Goal: Information Seeking & Learning: Learn about a topic

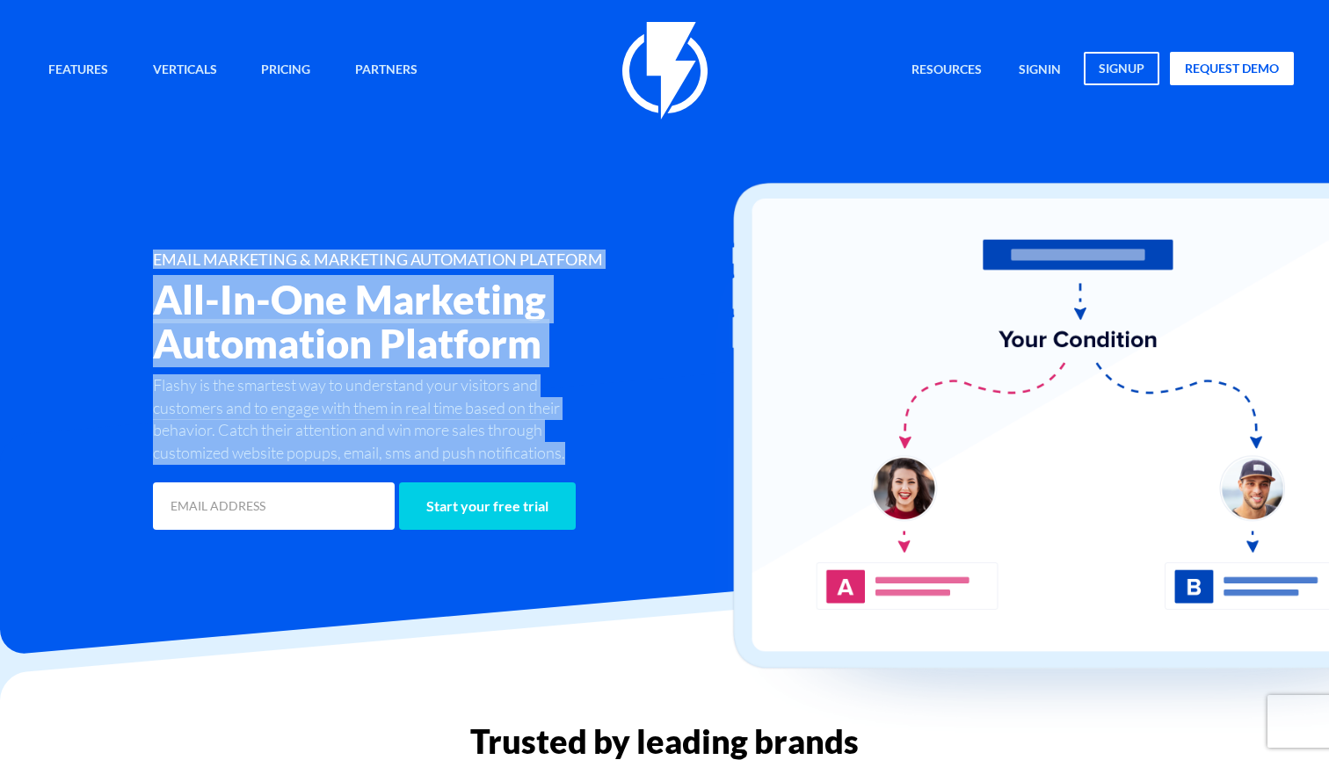
drag, startPoint x: 156, startPoint y: 249, endPoint x: 571, endPoint y: 446, distance: 459.5
click at [571, 446] on div "Features Marketing Automation Convert, Enagage And Retain Your Customers Email …" at bounding box center [664, 278] width 1285 height 512
click at [571, 447] on p "Flashy is the smartest way to understand your visitors and customers and to eng…" at bounding box center [376, 419] width 446 height 91
drag, startPoint x: 571, startPoint y: 447, endPoint x: 163, endPoint y: 252, distance: 452.8
click at [163, 248] on div "Features Marketing Automation Convert, Enagage And Retain Your Customers Email …" at bounding box center [664, 278] width 1285 height 512
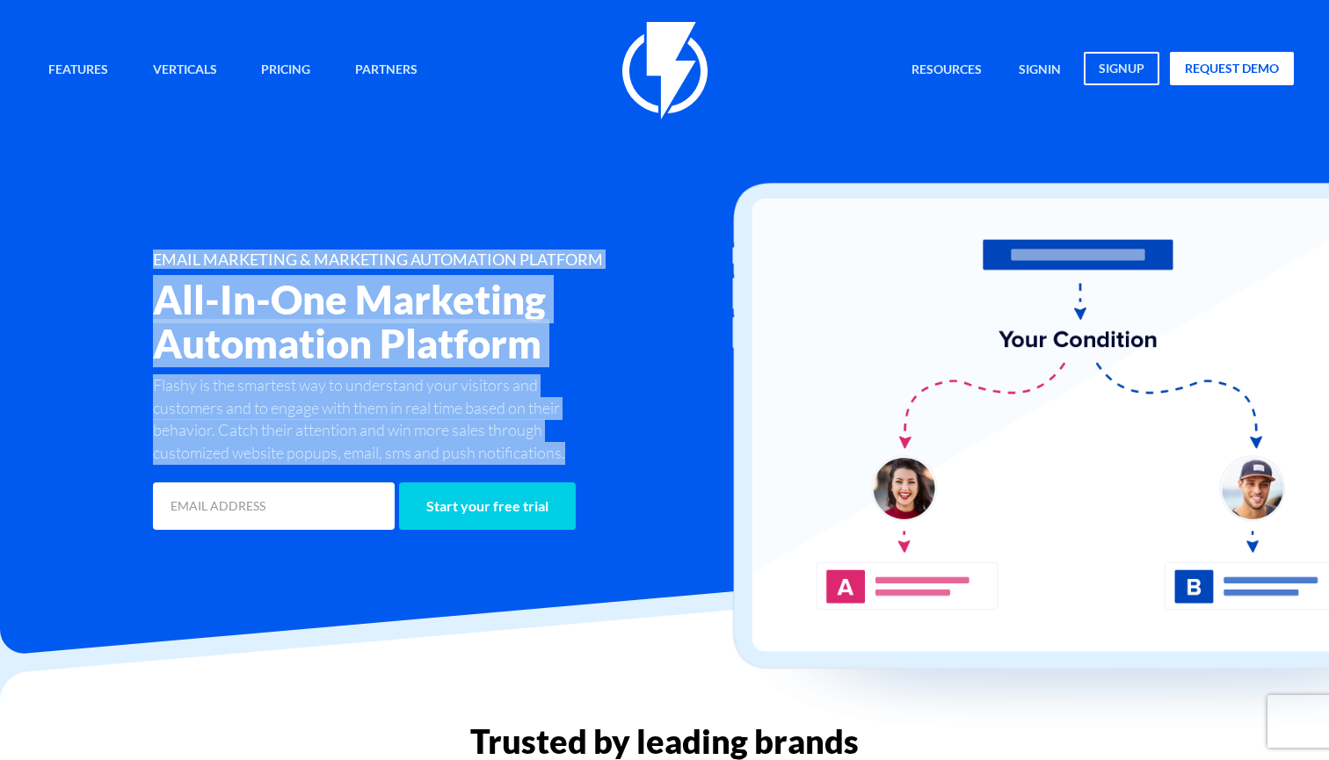
click at [163, 252] on h1 "EMAIL MARKETING & MARKETING AUTOMATION PLATFORM" at bounding box center [454, 260] width 603 height 18
drag, startPoint x: 153, startPoint y: 256, endPoint x: 573, endPoint y: 452, distance: 463.5
click at [573, 452] on div "EMAIL MARKETING & MARKETING AUTOMATION PLATFORM All-In-One Marketing Automation…" at bounding box center [454, 392] width 629 height 282
click at [573, 452] on p "Flashy is the smartest way to understand your visitors and customers and to eng…" at bounding box center [376, 419] width 446 height 91
drag, startPoint x: 573, startPoint y: 452, endPoint x: 155, endPoint y: 263, distance: 459.0
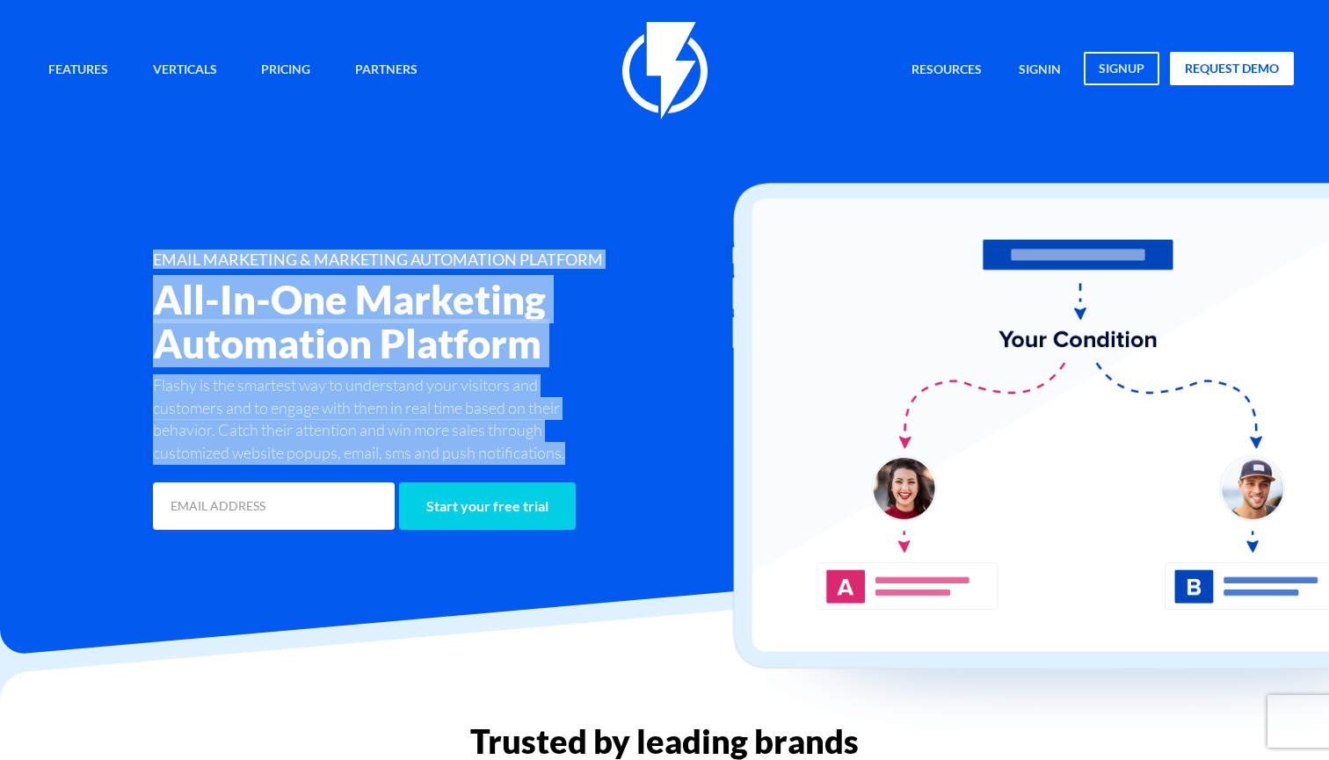
click at [155, 263] on div "EMAIL MARKETING & MARKETING AUTOMATION PLATFORM All-In-One Marketing Automation…" at bounding box center [454, 392] width 629 height 282
click at [155, 263] on h1 "EMAIL MARKETING & MARKETING AUTOMATION PLATFORM" at bounding box center [454, 260] width 603 height 18
drag, startPoint x: 155, startPoint y: 263, endPoint x: 569, endPoint y: 449, distance: 453.9
click at [569, 449] on div "EMAIL MARKETING & MARKETING AUTOMATION PLATFORM All-In-One Marketing Automation…" at bounding box center [454, 392] width 629 height 282
click at [569, 449] on p "Flashy is the smartest way to understand your visitors and customers and to eng…" at bounding box center [376, 419] width 446 height 91
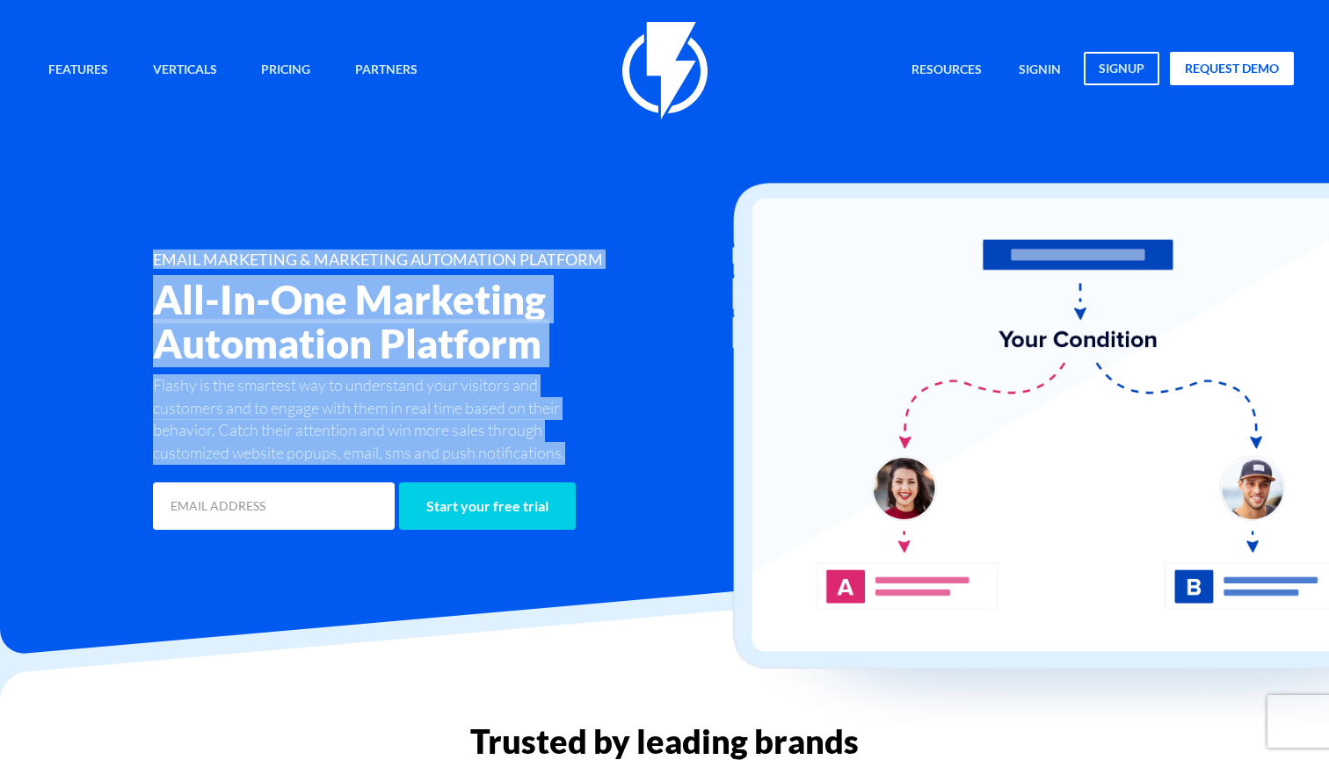
drag, startPoint x: 569, startPoint y: 449, endPoint x: 99, endPoint y: 193, distance: 534.4
click at [99, 193] on div "Features Marketing Automation Convert, Enagage And Retain Your Customers Email …" at bounding box center [664, 278] width 1285 height 512
click at [130, 240] on div "Features Marketing Automation Convert, Enagage And Retain Your Customers Email …" at bounding box center [664, 278] width 1285 height 512
drag, startPoint x: 170, startPoint y: 253, endPoint x: 576, endPoint y: 449, distance: 451.6
click at [577, 449] on div "Features Marketing Automation Convert, Enagage And Retain Your Customers Email …" at bounding box center [664, 278] width 1285 height 512
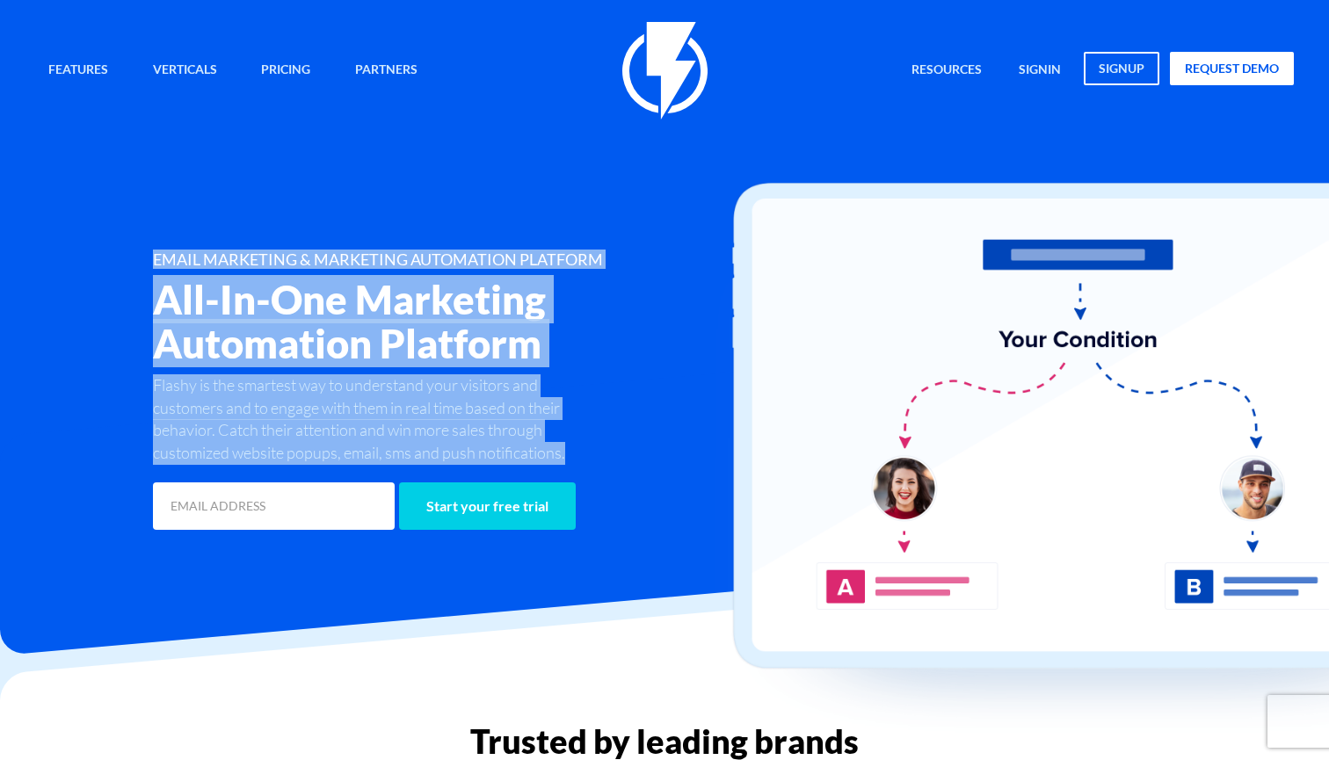
click at [576, 449] on p "Flashy is the smartest way to understand your visitors and customers and to eng…" at bounding box center [376, 419] width 446 height 91
drag, startPoint x: 576, startPoint y: 449, endPoint x: 154, endPoint y: 261, distance: 462.6
click at [154, 260] on div "EMAIL MARKETING & MARKETING AUTOMATION PLATFORM All-In-One Marketing Automation…" at bounding box center [454, 392] width 629 height 282
click at [154, 261] on h1 "EMAIL MARKETING & MARKETING AUTOMATION PLATFORM" at bounding box center [454, 260] width 603 height 18
drag, startPoint x: 154, startPoint y: 261, endPoint x: 570, endPoint y: 446, distance: 455.6
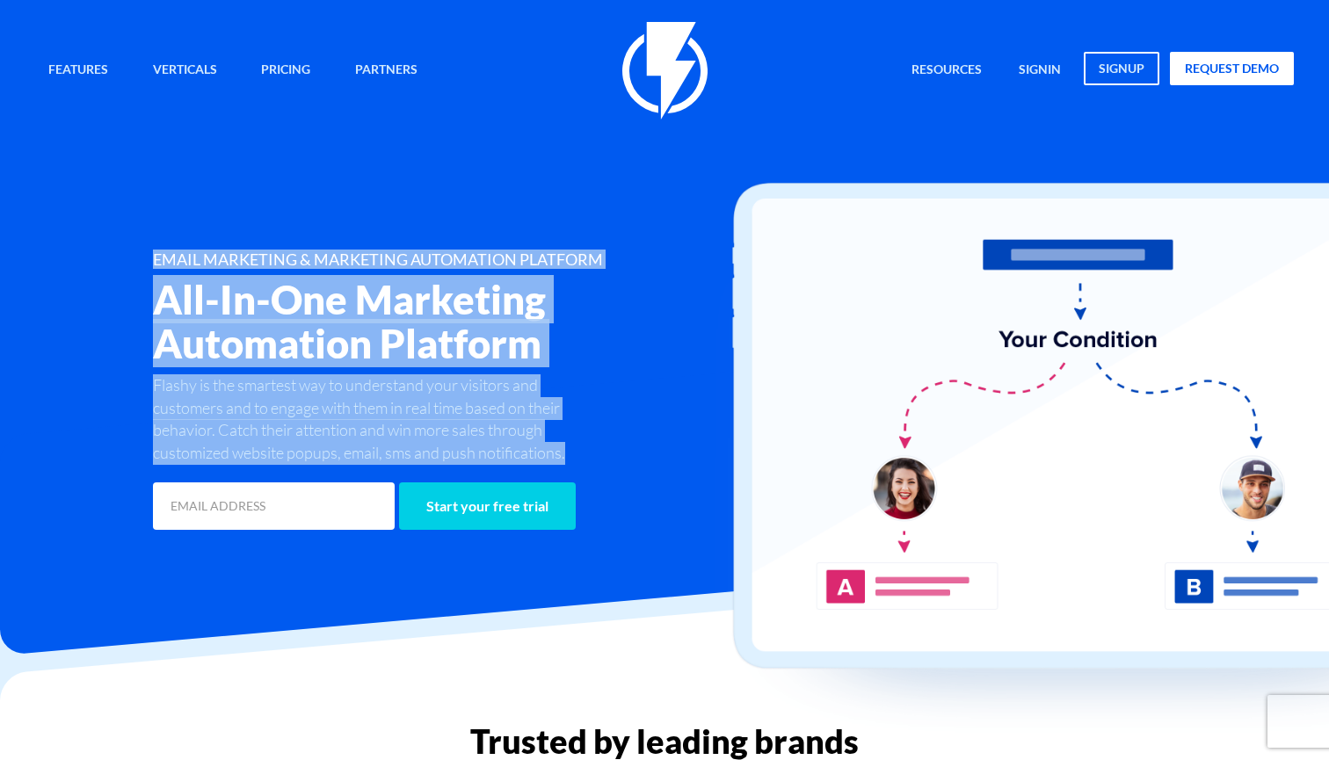
click at [571, 446] on div "EMAIL MARKETING & MARKETING AUTOMATION PLATFORM All-In-One Marketing Automation…" at bounding box center [454, 392] width 629 height 282
click at [570, 446] on p "Flashy is the smartest way to understand your visitors and customers and to eng…" at bounding box center [376, 419] width 446 height 91
drag, startPoint x: 570, startPoint y: 446, endPoint x: 162, endPoint y: 267, distance: 445.9
click at [162, 267] on div "EMAIL MARKETING & MARKETING AUTOMATION PLATFORM All-In-One Marketing Automation…" at bounding box center [454, 392] width 629 height 282
click at [160, 267] on h1 "EMAIL MARKETING & MARKETING AUTOMATION PLATFORM" at bounding box center [454, 260] width 603 height 18
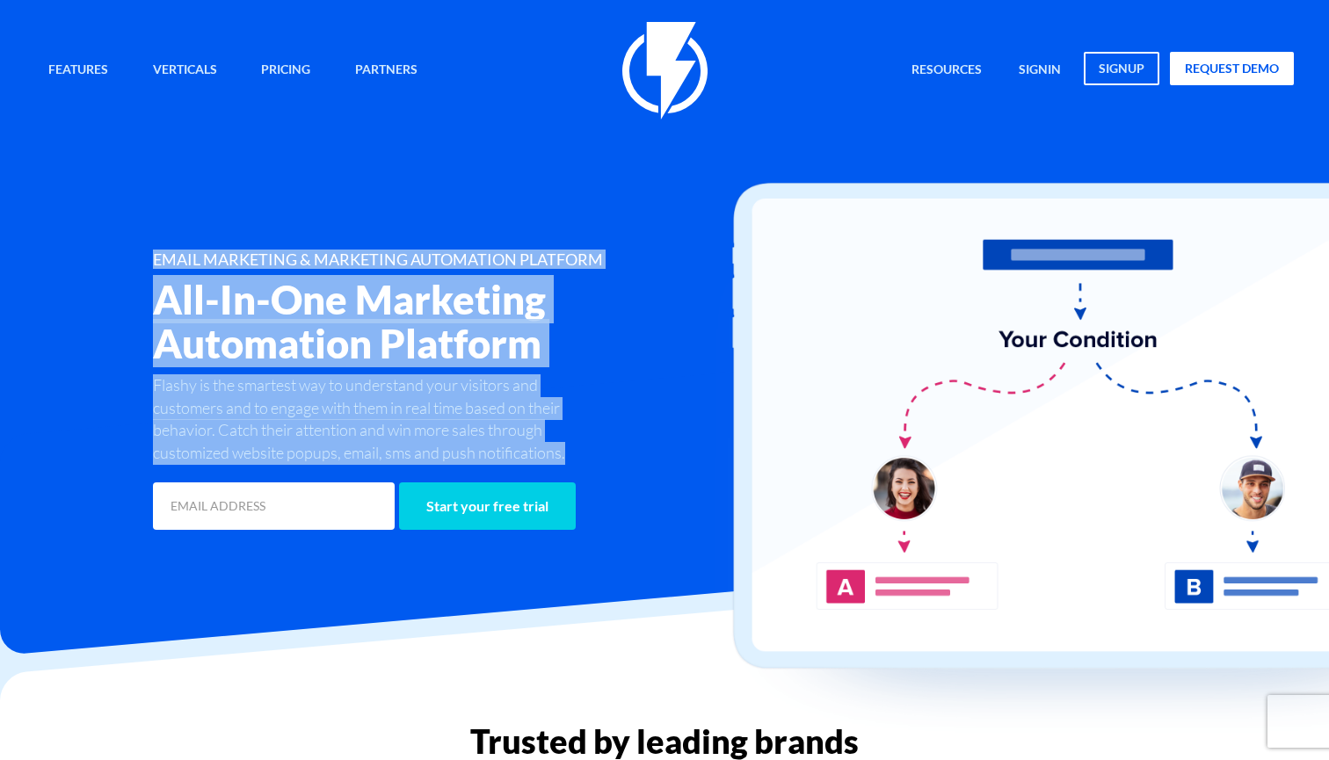
drag, startPoint x: 155, startPoint y: 259, endPoint x: 572, endPoint y: 454, distance: 460.8
click at [572, 454] on div "EMAIL MARKETING & MARKETING AUTOMATION PLATFORM All-In-One Marketing Automation…" at bounding box center [454, 392] width 629 height 282
click at [572, 454] on p "Flashy is the smartest way to understand your visitors and customers and to eng…" at bounding box center [376, 419] width 446 height 91
drag, startPoint x: 572, startPoint y: 454, endPoint x: 153, endPoint y: 253, distance: 465.0
click at [153, 252] on div "EMAIL MARKETING & MARKETING AUTOMATION PLATFORM All-In-One Marketing Automation…" at bounding box center [454, 392] width 629 height 282
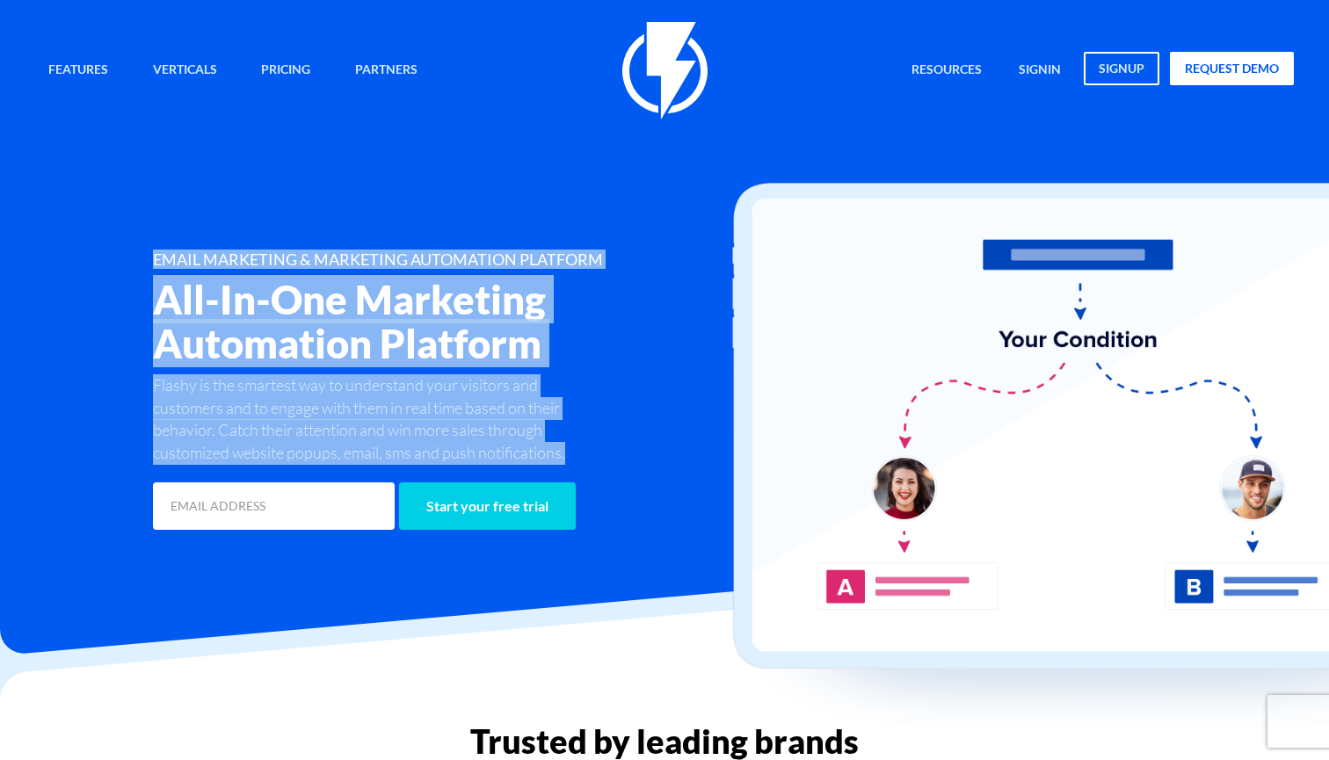
click at [153, 253] on h1 "EMAIL MARKETING & MARKETING AUTOMATION PLATFORM" at bounding box center [454, 260] width 603 height 18
drag, startPoint x: 153, startPoint y: 253, endPoint x: 570, endPoint y: 447, distance: 460.4
click at [570, 447] on div "EMAIL MARKETING & MARKETING AUTOMATION PLATFORM All-In-One Marketing Automation…" at bounding box center [454, 392] width 629 height 282
click at [571, 447] on p "Flashy is the smartest way to understand your visitors and customers and to eng…" at bounding box center [376, 419] width 446 height 91
drag, startPoint x: 571, startPoint y: 447, endPoint x: 165, endPoint y: 256, distance: 448.9
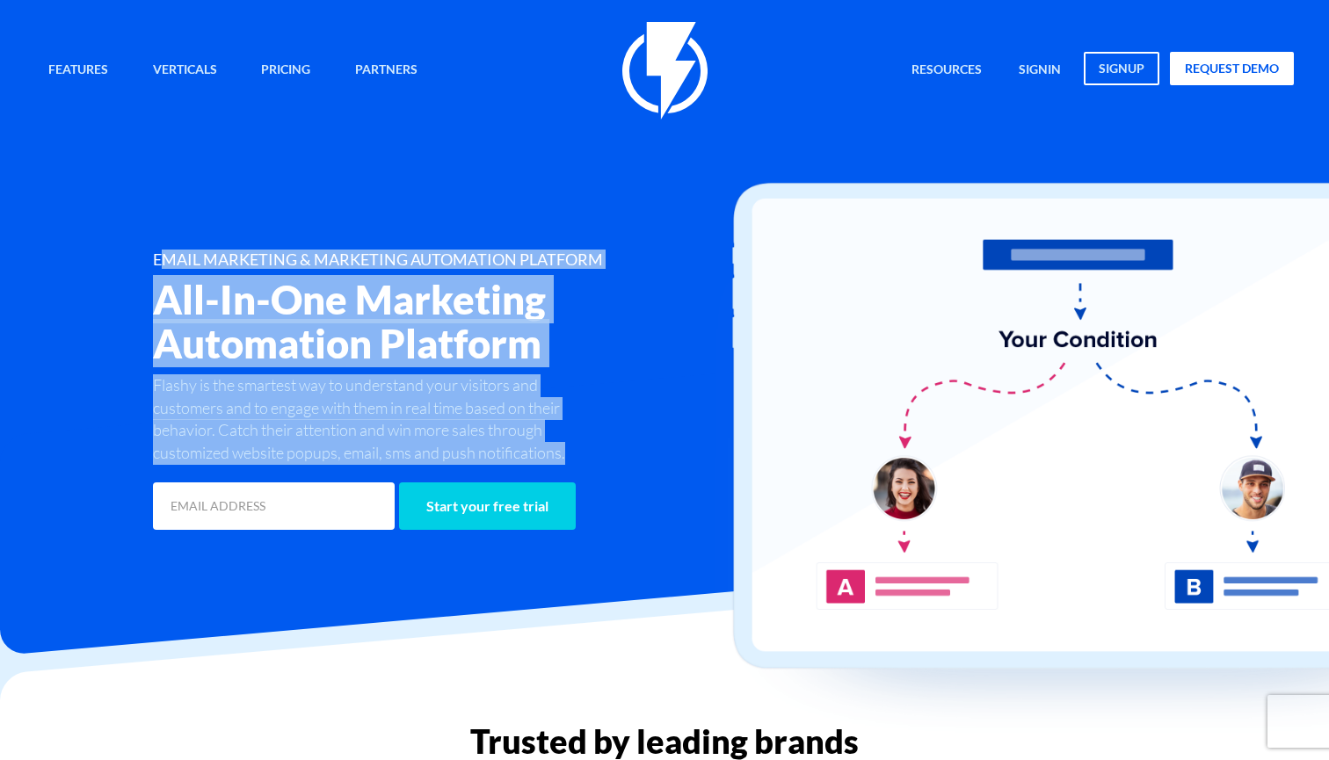
click at [165, 256] on div "EMAIL MARKETING & MARKETING AUTOMATION PLATFORM All-In-One Marketing Automation…" at bounding box center [454, 392] width 629 height 282
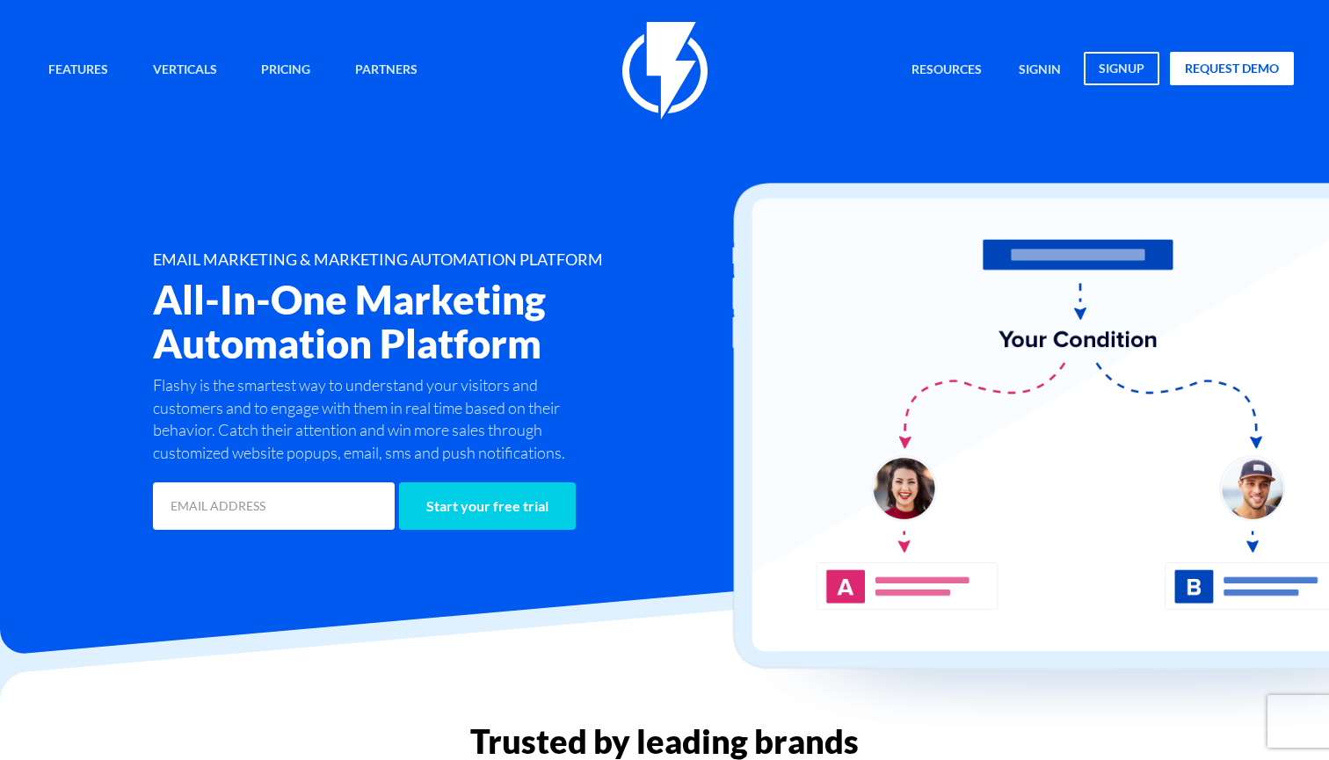
click at [147, 257] on div "EMAIL MARKETING & MARKETING AUTOMATION PLATFORM All-In-One Marketing Automation…" at bounding box center [454, 392] width 629 height 282
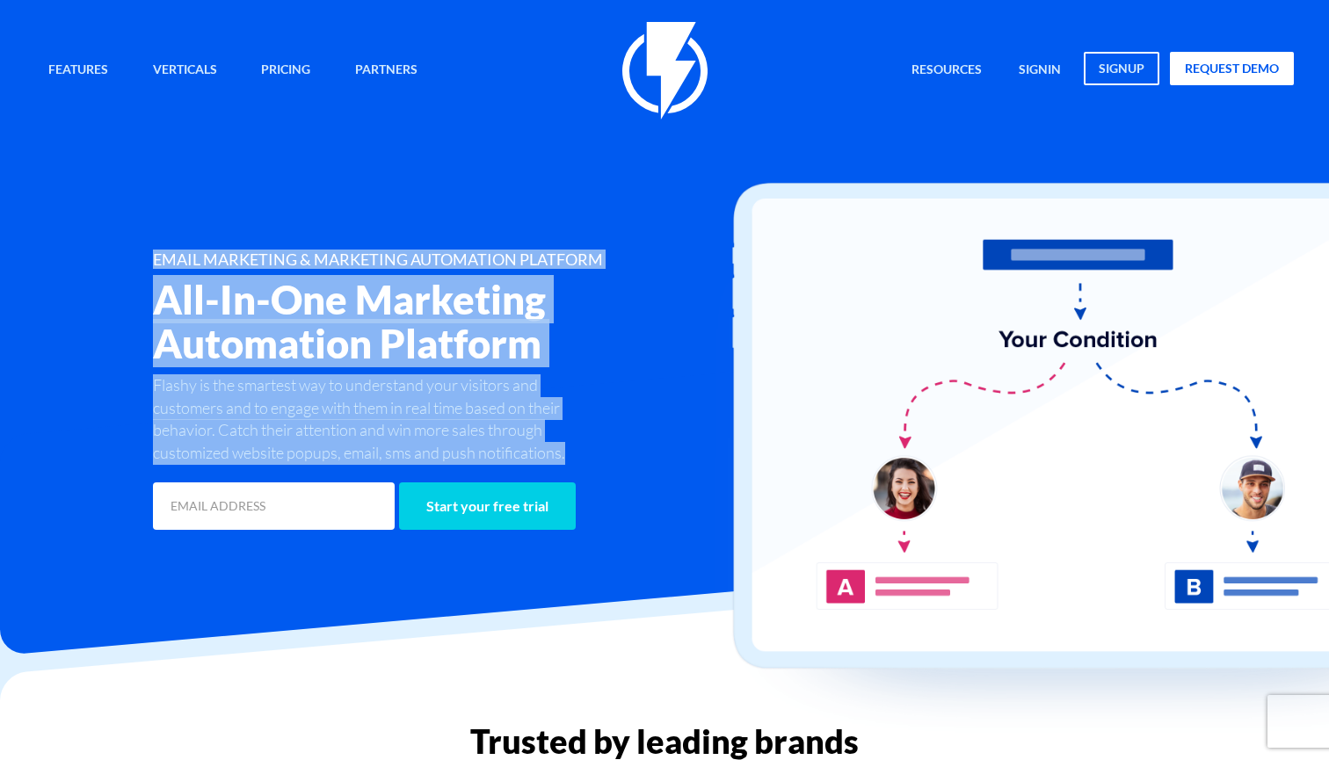
drag, startPoint x: 152, startPoint y: 253, endPoint x: 587, endPoint y: 466, distance: 484.2
click at [587, 466] on div "EMAIL MARKETING & MARKETING AUTOMATION PLATFORM All-In-One Marketing Automation…" at bounding box center [454, 392] width 629 height 282
click at [587, 466] on div "Start your free trial" at bounding box center [454, 499] width 629 height 69
drag, startPoint x: 566, startPoint y: 448, endPoint x: 130, endPoint y: 204, distance: 499.7
click at [130, 204] on div "Features Marketing Automation Convert, Enagage And Retain Your Customers Email …" at bounding box center [664, 278] width 1285 height 512
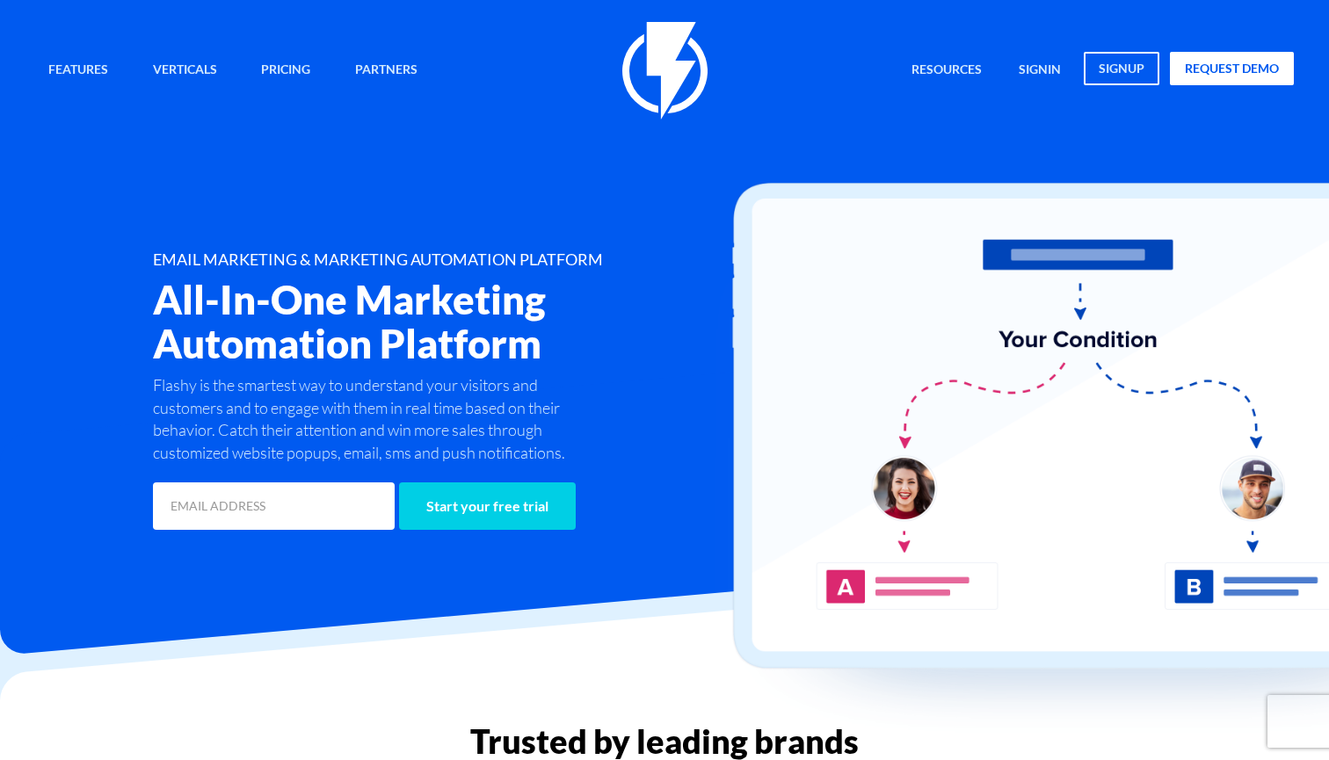
click at [157, 253] on h1 "EMAIL MARKETING & MARKETING AUTOMATION PLATFORM" at bounding box center [454, 260] width 603 height 18
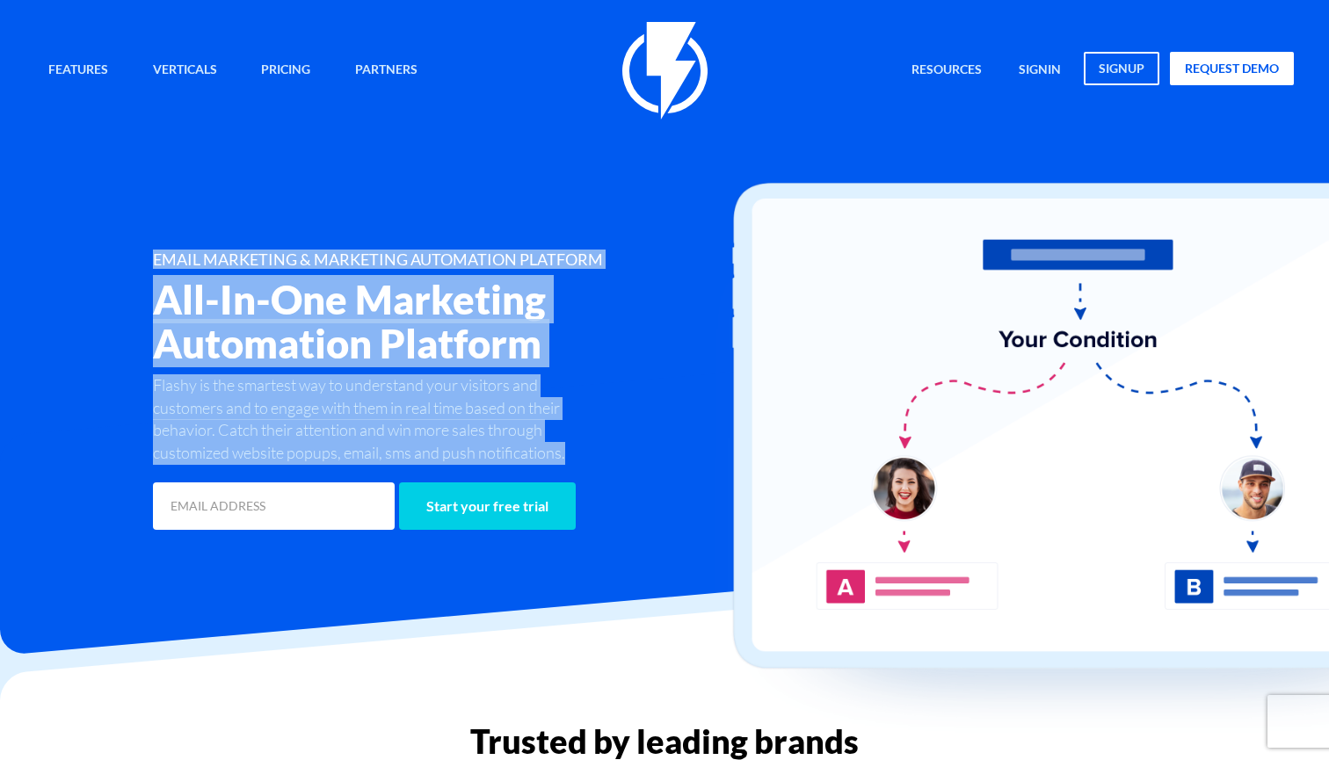
drag, startPoint x: 157, startPoint y: 253, endPoint x: 592, endPoint y: 473, distance: 487.3
click at [592, 473] on div "EMAIL MARKETING & MARKETING AUTOMATION PLATFORM All-In-One Marketing Automation…" at bounding box center [454, 392] width 629 height 282
click at [569, 458] on p "Flashy is the smartest way to understand your visitors and customers and to eng…" at bounding box center [376, 419] width 446 height 91
drag, startPoint x: 577, startPoint y: 457, endPoint x: 181, endPoint y: 258, distance: 443.3
click at [181, 258] on div "EMAIL MARKETING & MARKETING AUTOMATION PLATFORM All-In-One Marketing Automation…" at bounding box center [454, 392] width 629 height 282
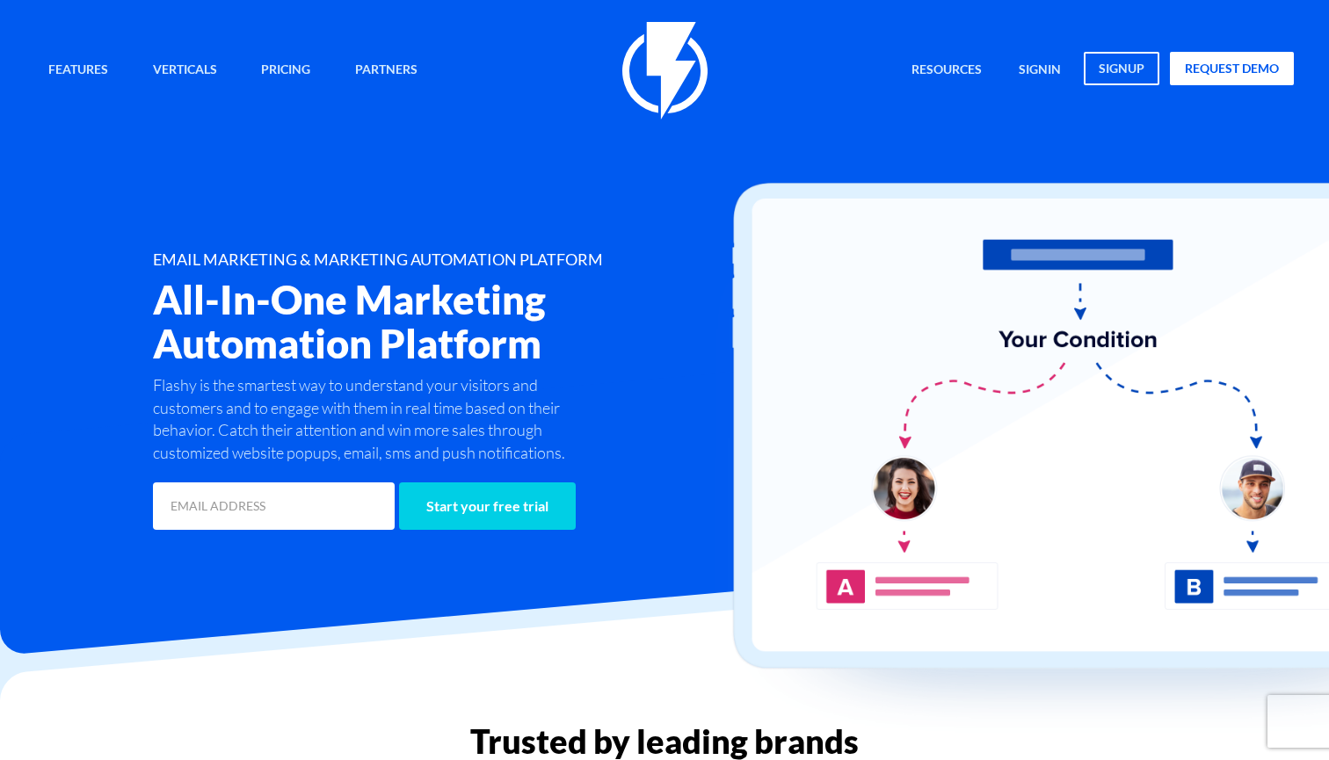
click at [178, 259] on h1 "EMAIL MARKETING & MARKETING AUTOMATION PLATFORM" at bounding box center [454, 260] width 603 height 18
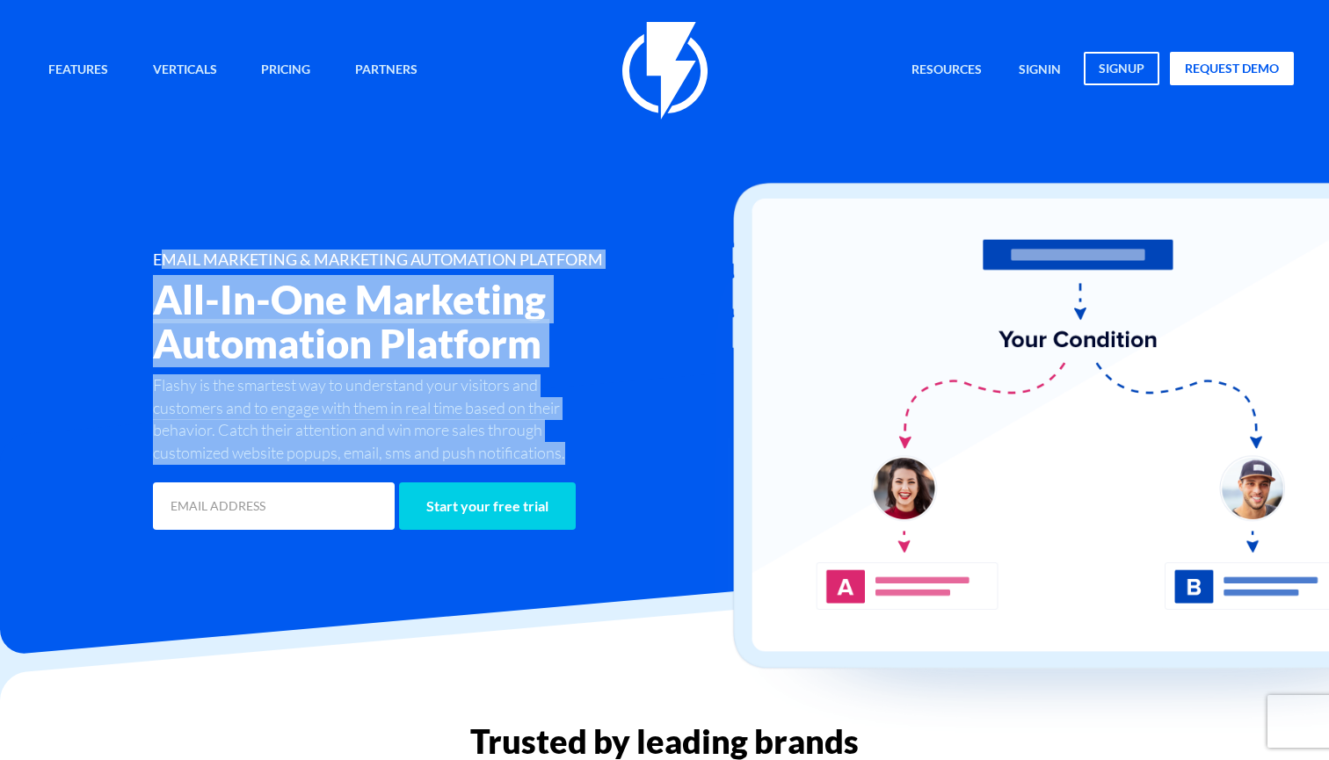
drag, startPoint x: 158, startPoint y: 256, endPoint x: 592, endPoint y: 443, distance: 472.8
click at [592, 443] on div "EMAIL MARKETING & MARKETING AUTOMATION PLATFORM All-In-One Marketing Automation…" at bounding box center [454, 392] width 629 height 282
click at [592, 444] on p "Flashy is the smartest way to understand your visitors and customers and to eng…" at bounding box center [376, 419] width 446 height 91
drag, startPoint x: 572, startPoint y: 452, endPoint x: 130, endPoint y: 233, distance: 493.2
click at [129, 232] on div "Features Marketing Automation Convert, Enagage And Retain Your Customers Email …" at bounding box center [664, 278] width 1285 height 512
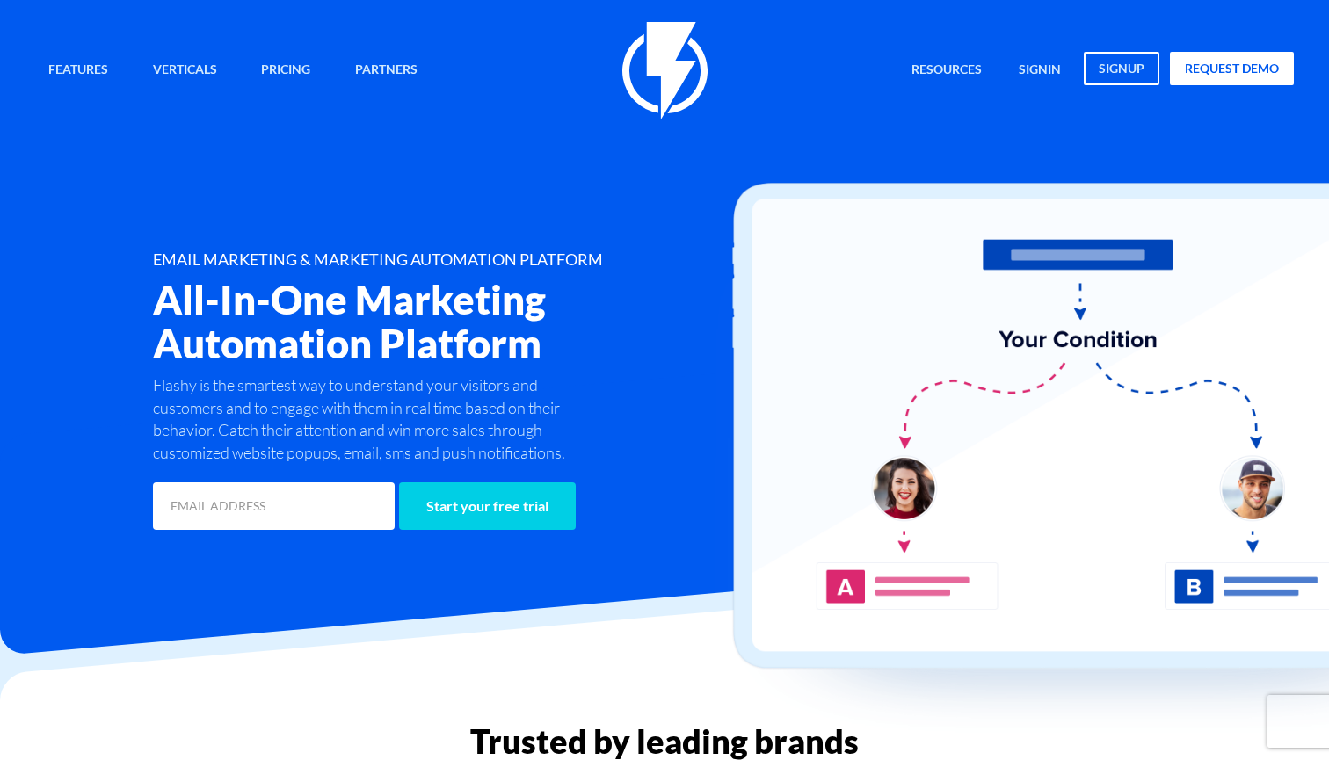
click at [140, 243] on div "Features Marketing Automation Convert, Enagage And Retain Your Customers Email …" at bounding box center [664, 278] width 1285 height 512
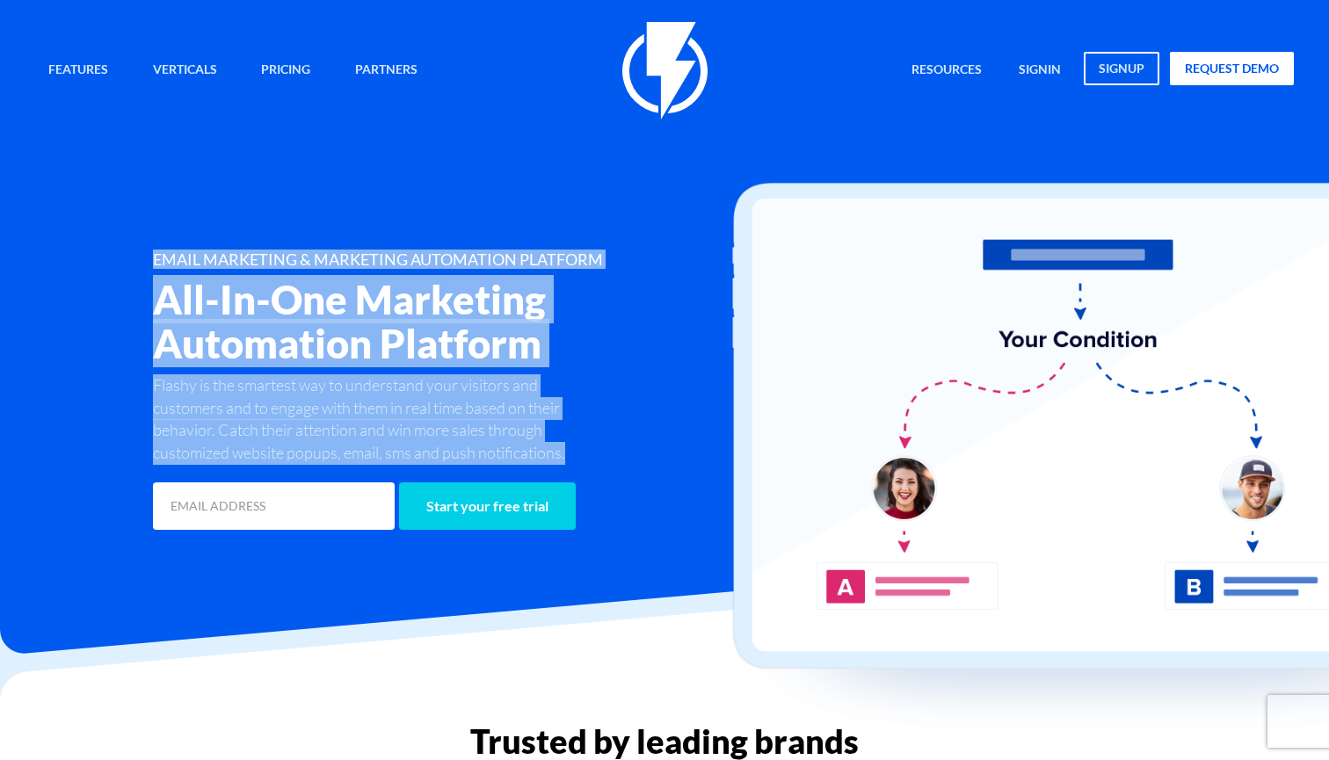
drag, startPoint x: 140, startPoint y: 243, endPoint x: 588, endPoint y: 442, distance: 490.2
click at [588, 442] on div "Features Marketing Automation Convert, Enagage And Retain Your Customers Email …" at bounding box center [664, 278] width 1285 height 512
click at [588, 442] on p "Flashy is the smartest way to understand your visitors and customers and to eng…" at bounding box center [376, 419] width 446 height 91
drag, startPoint x: 580, startPoint y: 449, endPoint x: 169, endPoint y: 227, distance: 467.5
click at [169, 227] on div "Features Marketing Automation Convert, Enagage And Retain Your Customers Email …" at bounding box center [664, 278] width 1285 height 512
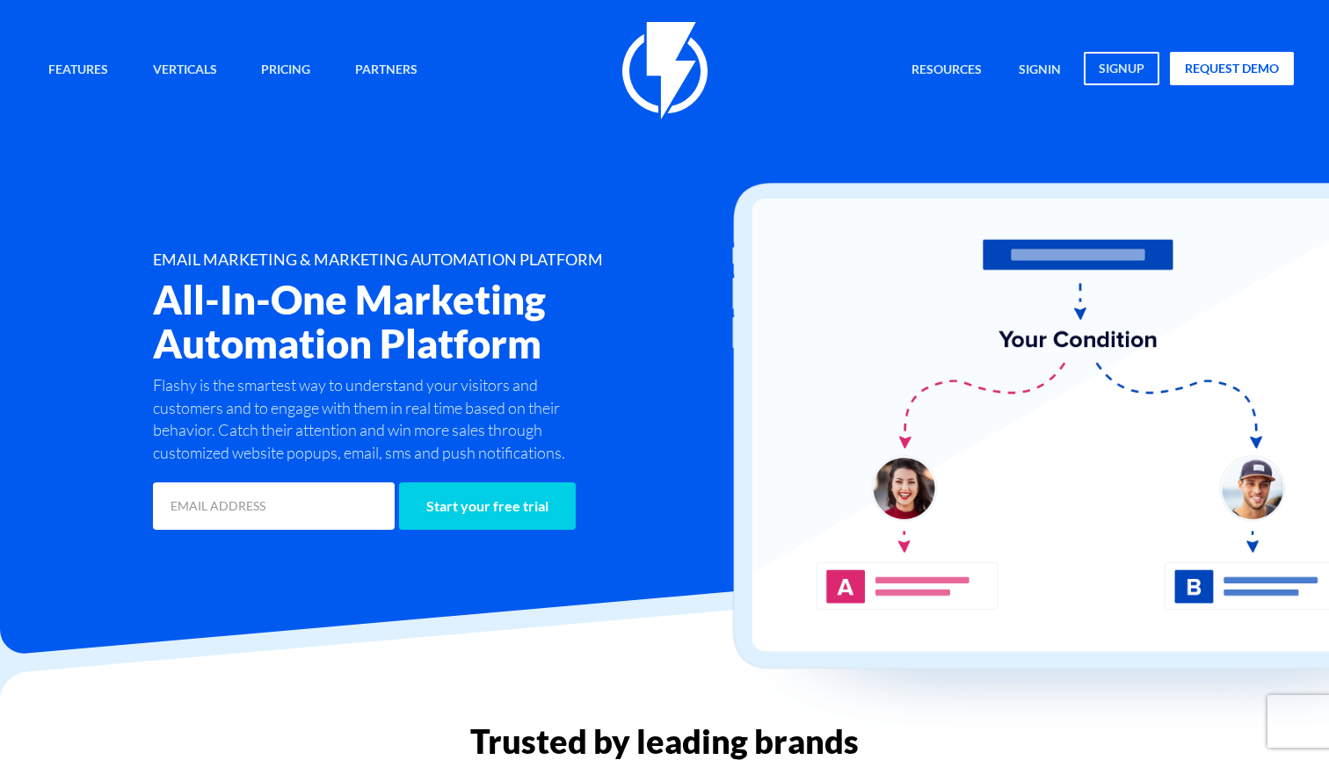
click at [154, 246] on div "Features Marketing Automation Convert, Enagage And Retain Your Customers Email …" at bounding box center [664, 278] width 1285 height 512
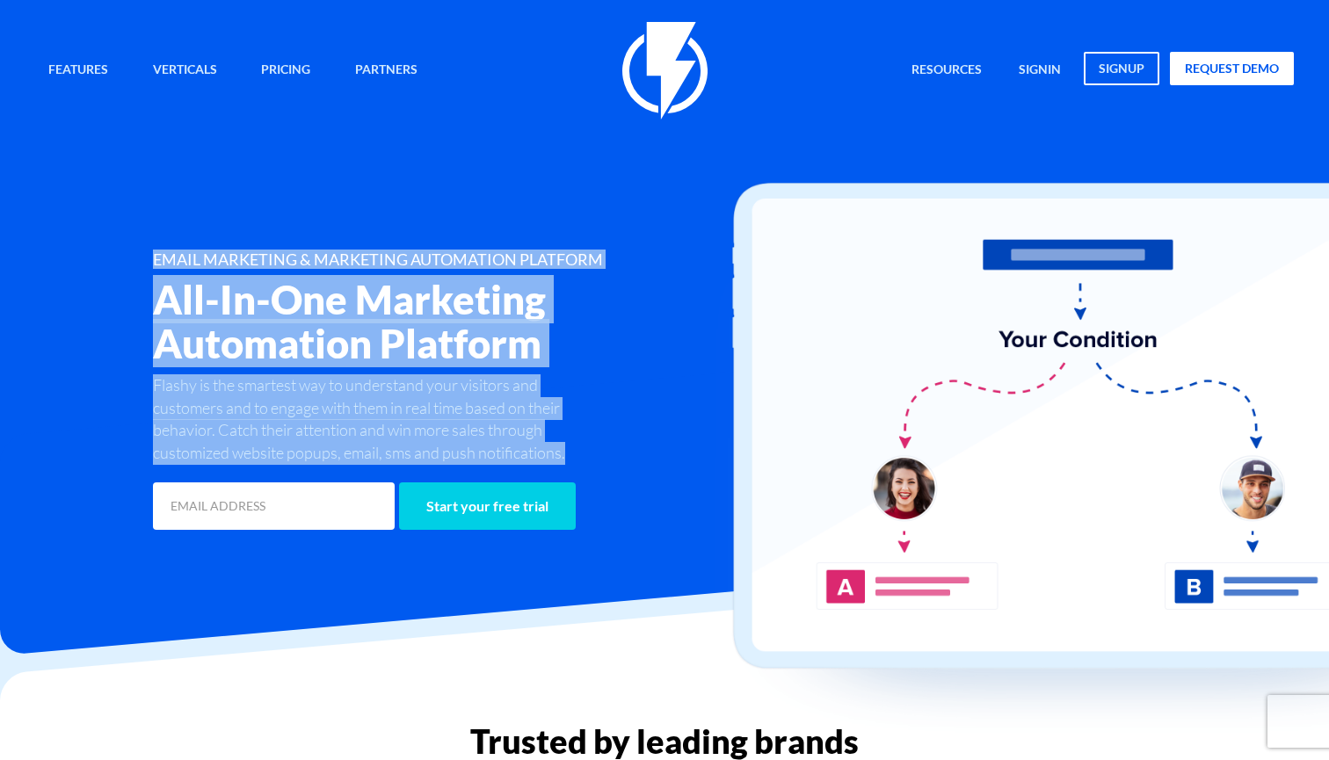
drag, startPoint x: 154, startPoint y: 246, endPoint x: 594, endPoint y: 450, distance: 485.2
click at [594, 450] on div "Features Marketing Automation Convert, Enagage And Retain Your Customers Email …" at bounding box center [664, 278] width 1285 height 512
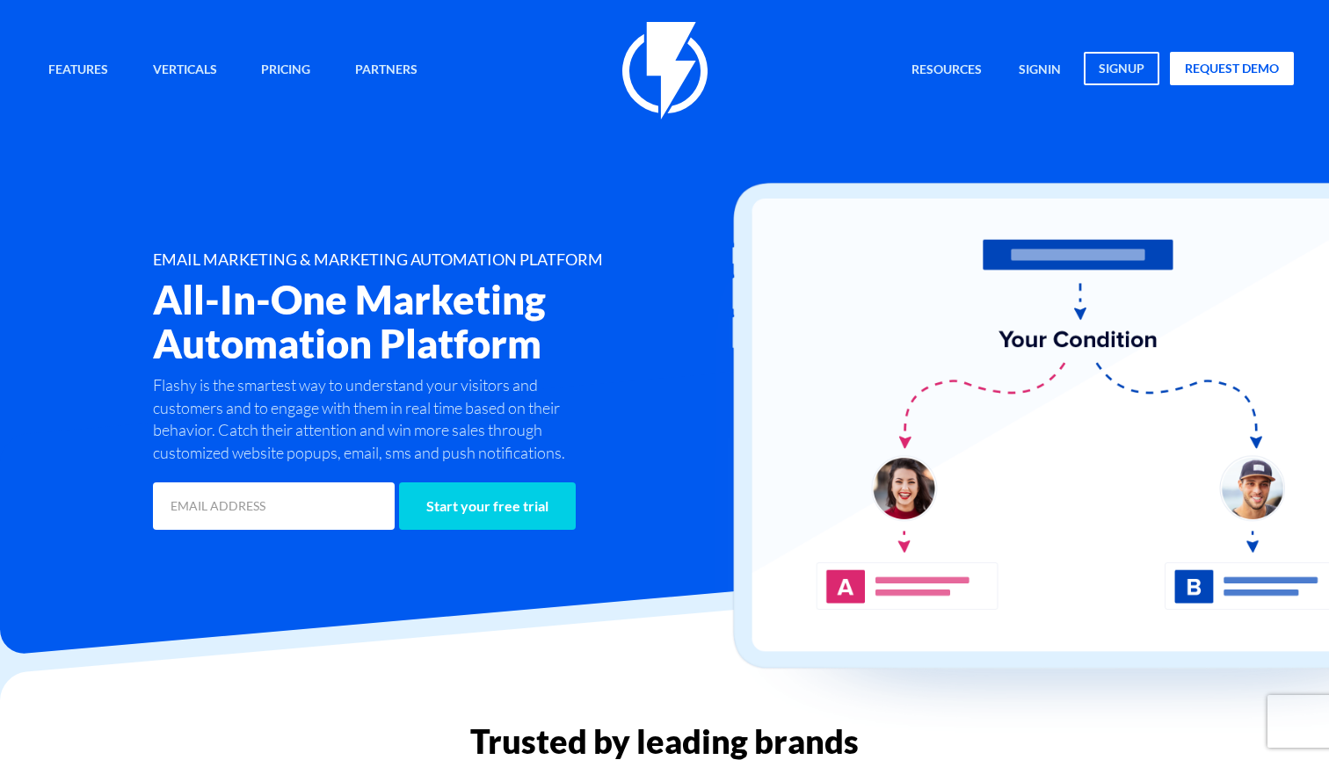
click at [578, 448] on p "Flashy is the smartest way to understand your visitors and customers and to eng…" at bounding box center [376, 419] width 446 height 91
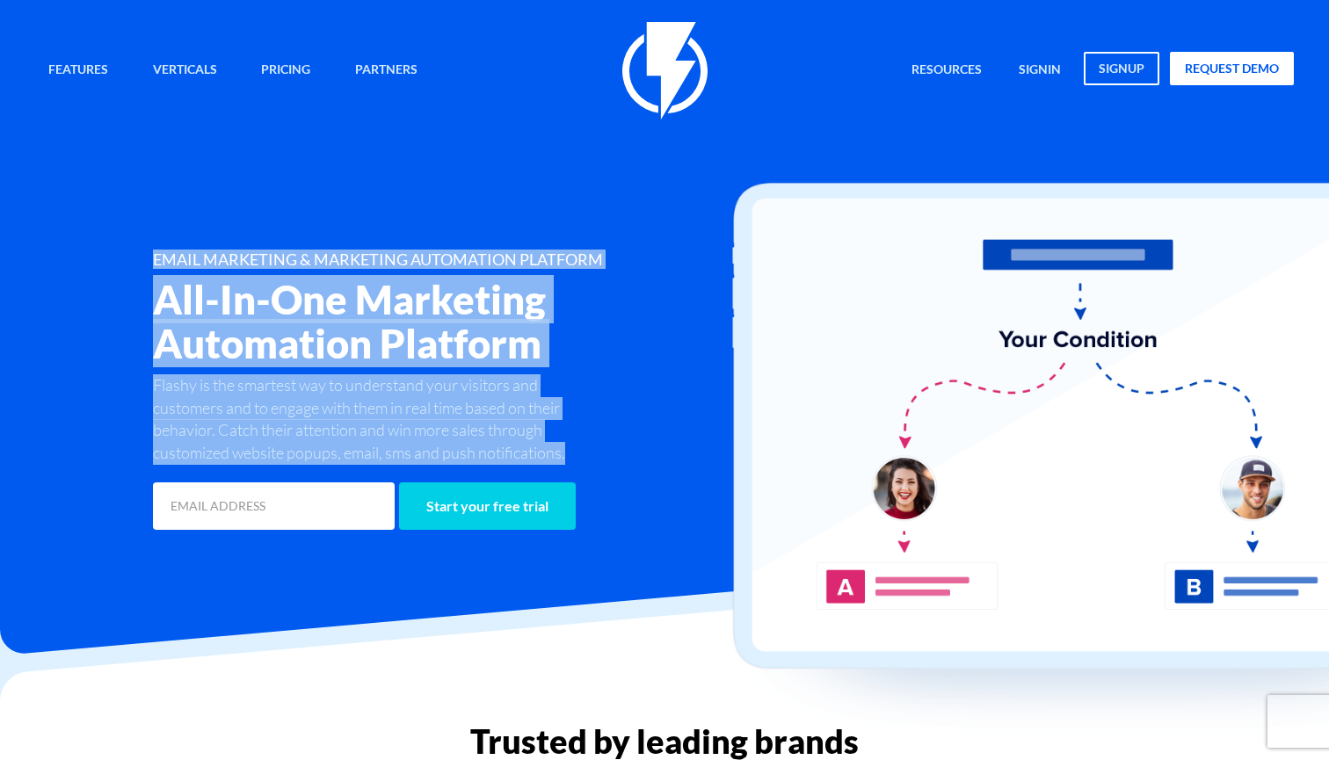
drag, startPoint x: 578, startPoint y: 448, endPoint x: 158, endPoint y: 216, distance: 479.9
click at [158, 216] on div "Features Marketing Automation Convert, Enagage And Retain Your Customers Email …" at bounding box center [664, 278] width 1285 height 512
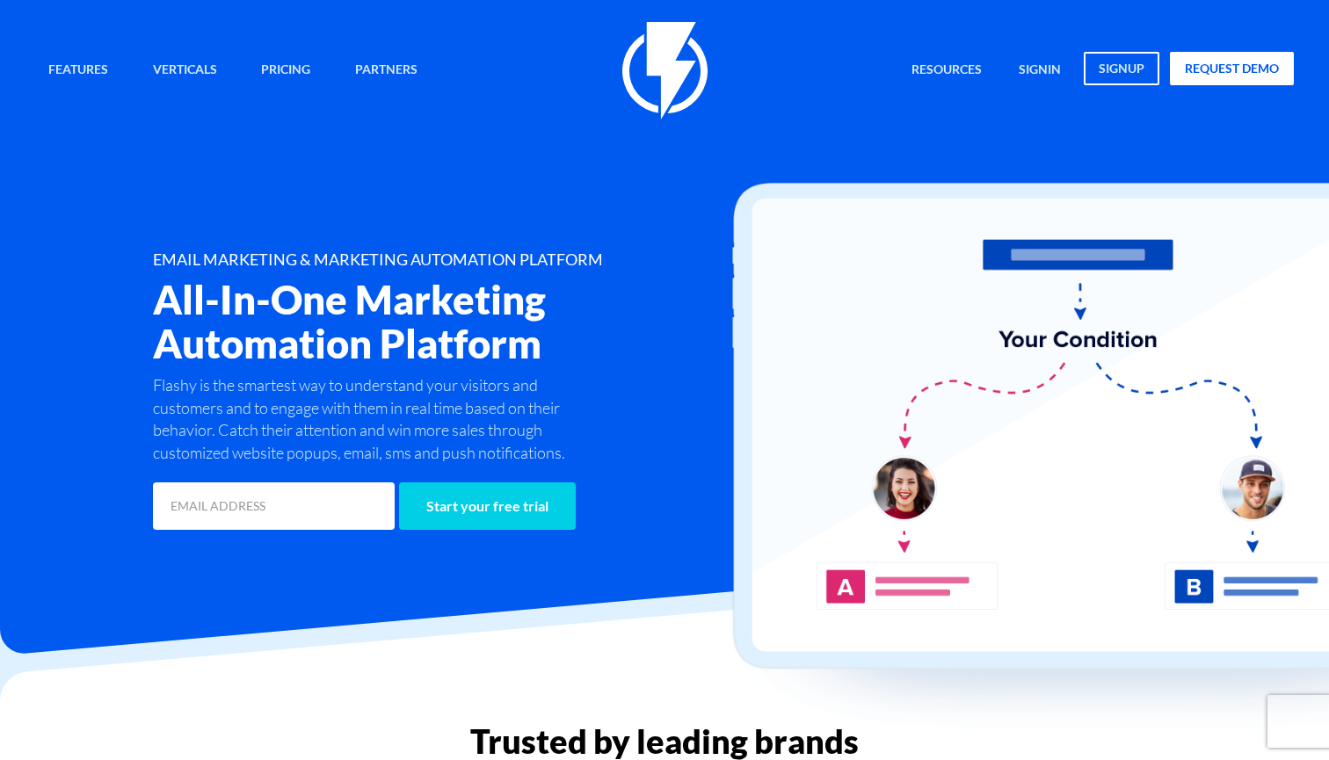
click at [156, 263] on h1 "EMAIL MARKETING & MARKETING AUTOMATION PLATFORM" at bounding box center [454, 260] width 603 height 18
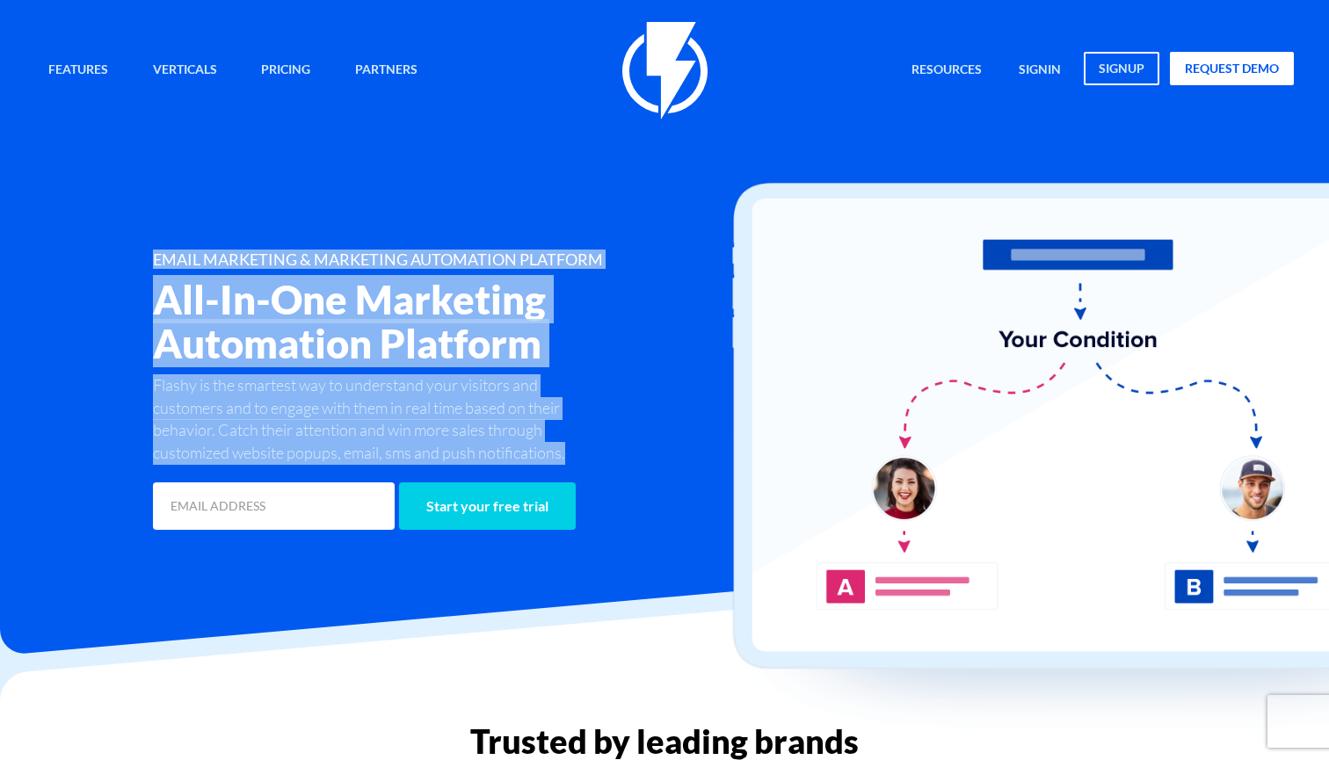
drag, startPoint x: 156, startPoint y: 253, endPoint x: 591, endPoint y: 472, distance: 486.2
click at [591, 472] on div "EMAIL MARKETING & MARKETING AUTOMATION PLATFORM All-In-One Marketing Automation…" at bounding box center [454, 392] width 629 height 282
click at [591, 471] on div "Start your free trial" at bounding box center [454, 499] width 629 height 69
drag, startPoint x: 562, startPoint y: 446, endPoint x: 35, endPoint y: 134, distance: 612.2
click at [35, 134] on div "Features Marketing Automation Convert, Enagage And Retain Your Customers Email …" at bounding box center [664, 278] width 1285 height 512
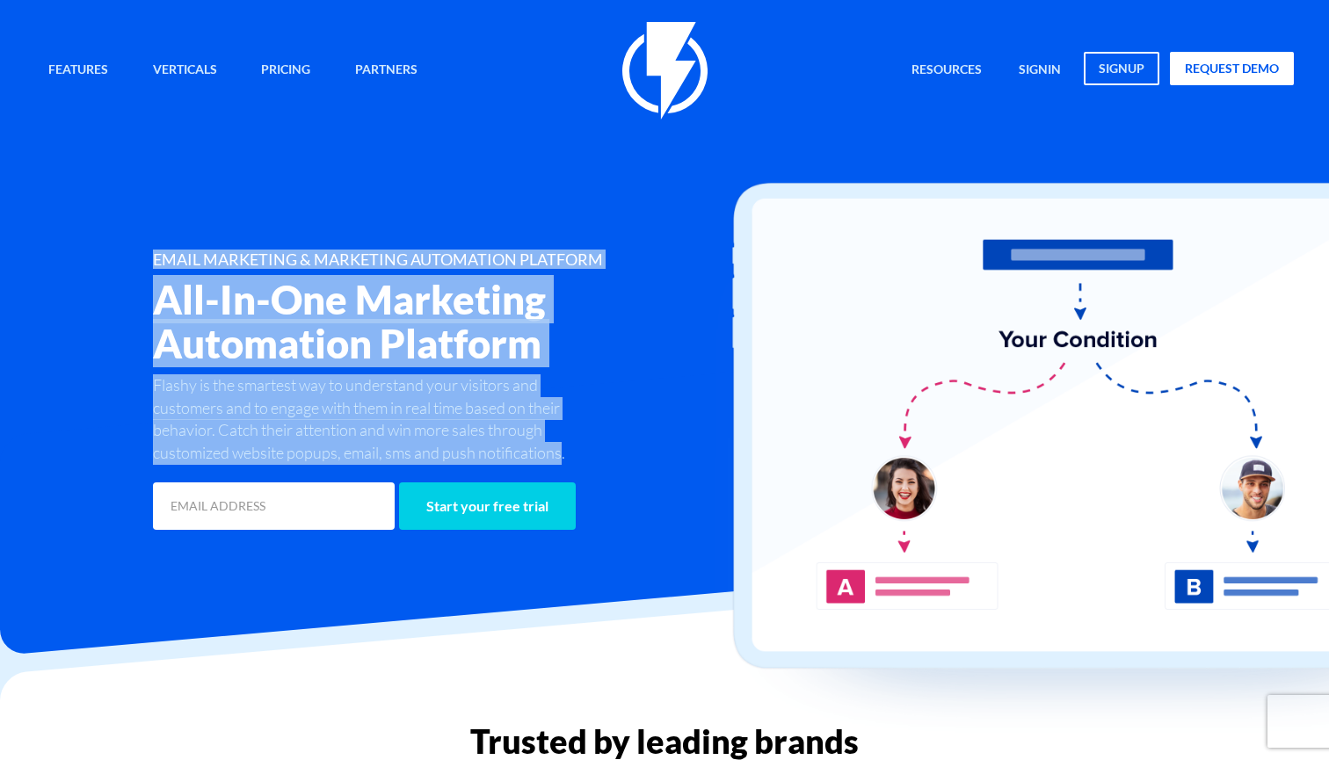
click at [129, 207] on div "Features Marketing Automation Convert, Enagage And Retain Your Customers Email …" at bounding box center [664, 278] width 1285 height 512
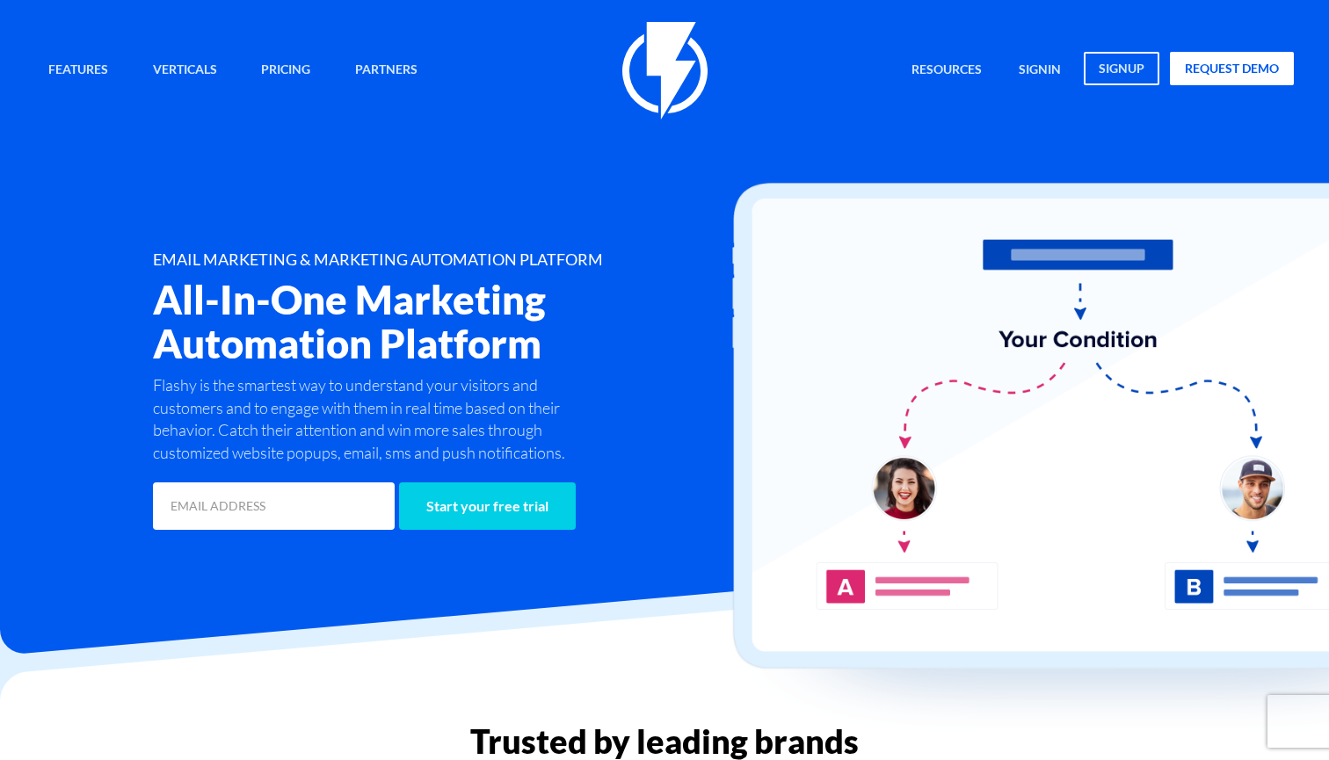
click at [568, 448] on p "Flashy is the smartest way to understand your visitors and customers and to eng…" at bounding box center [376, 419] width 446 height 91
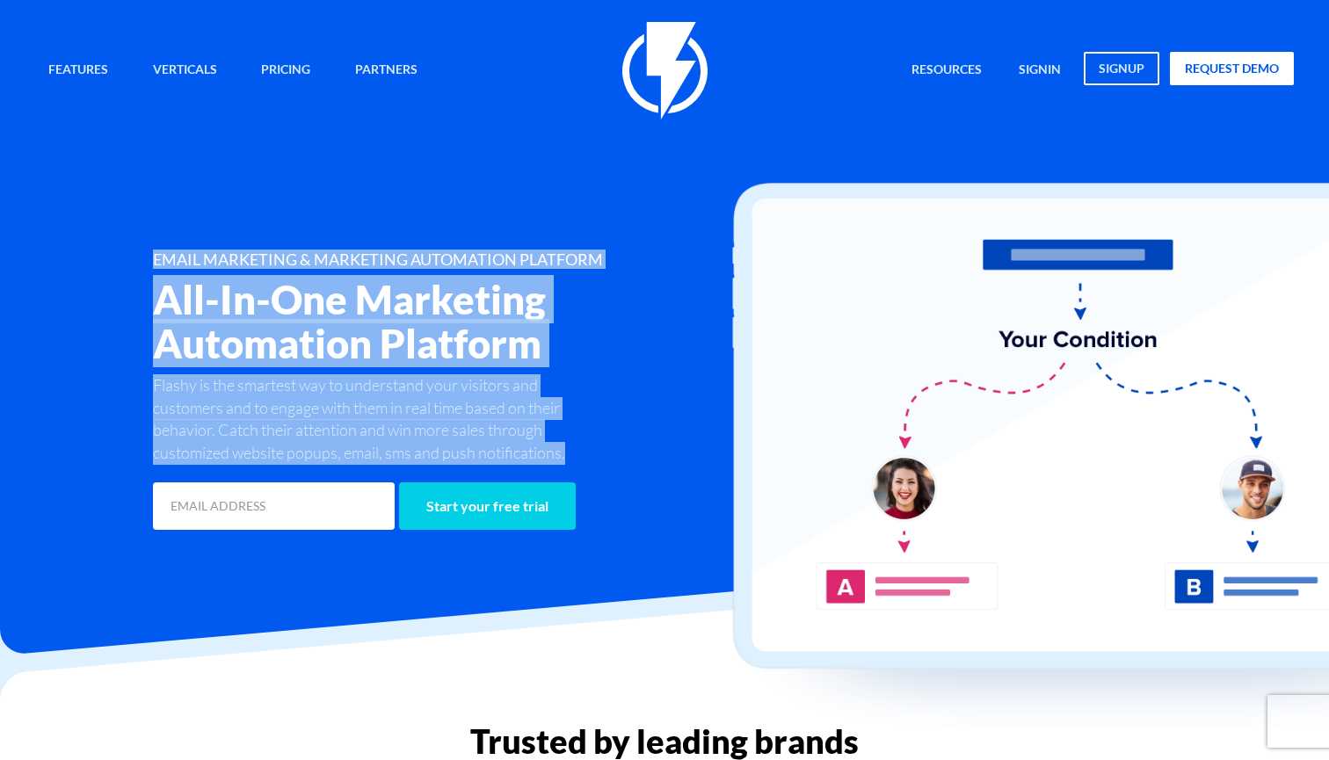
drag, startPoint x: 568, startPoint y: 448, endPoint x: 156, endPoint y: 254, distance: 454.8
click at [156, 254] on div "EMAIL MARKETING & MARKETING AUTOMATION PLATFORM All-In-One Marketing Automation…" at bounding box center [454, 392] width 629 height 282
click at [156, 254] on h1 "EMAIL MARKETING & MARKETING AUTOMATION PLATFORM" at bounding box center [454, 260] width 603 height 18
drag, startPoint x: 156, startPoint y: 254, endPoint x: 577, endPoint y: 449, distance: 464.0
click at [577, 449] on div "EMAIL MARKETING & MARKETING AUTOMATION PLATFORM All-In-One Marketing Automation…" at bounding box center [454, 392] width 629 height 282
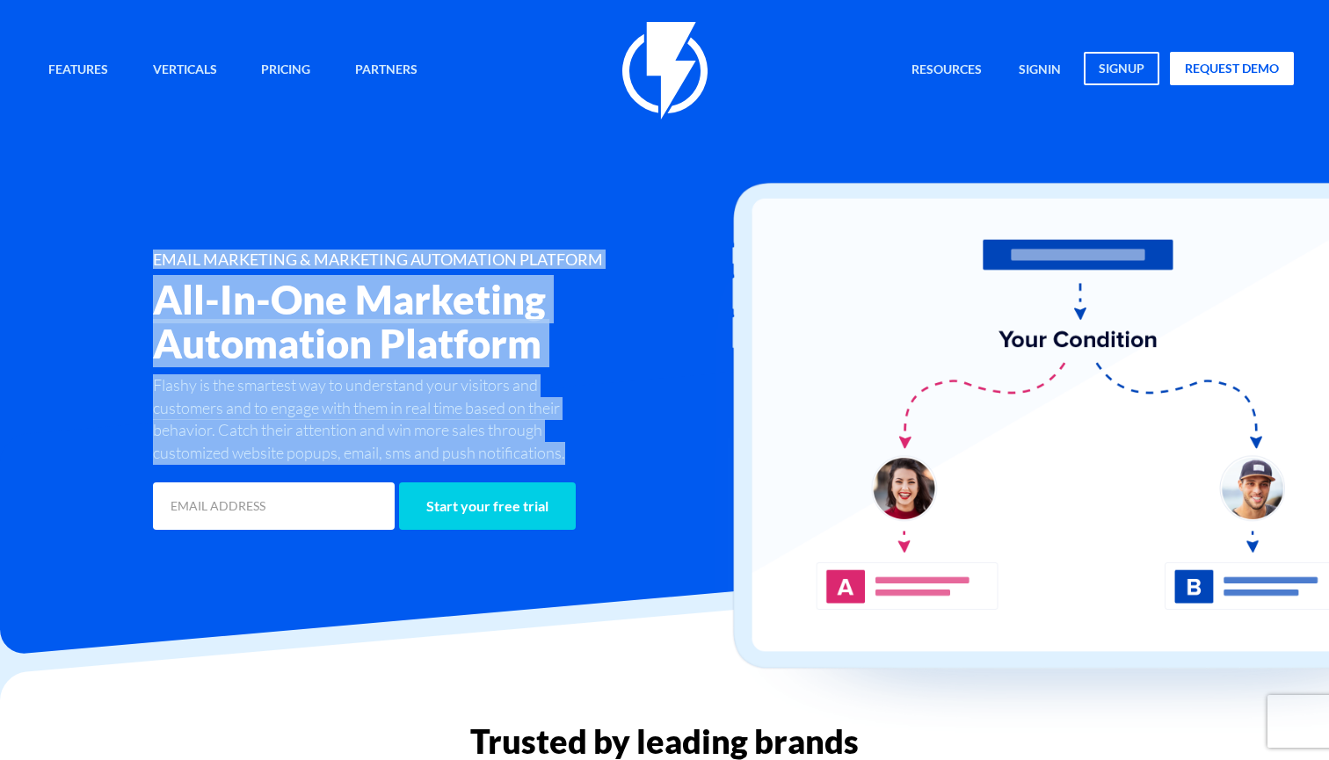
click at [577, 449] on p "Flashy is the smartest way to understand your visitors and customers and to eng…" at bounding box center [376, 419] width 446 height 91
drag, startPoint x: 577, startPoint y: 449, endPoint x: 48, endPoint y: 221, distance: 575.9
click at [49, 220] on div "Features Marketing Automation Convert, Enagage And Retain Your Customers Email …" at bounding box center [664, 278] width 1285 height 512
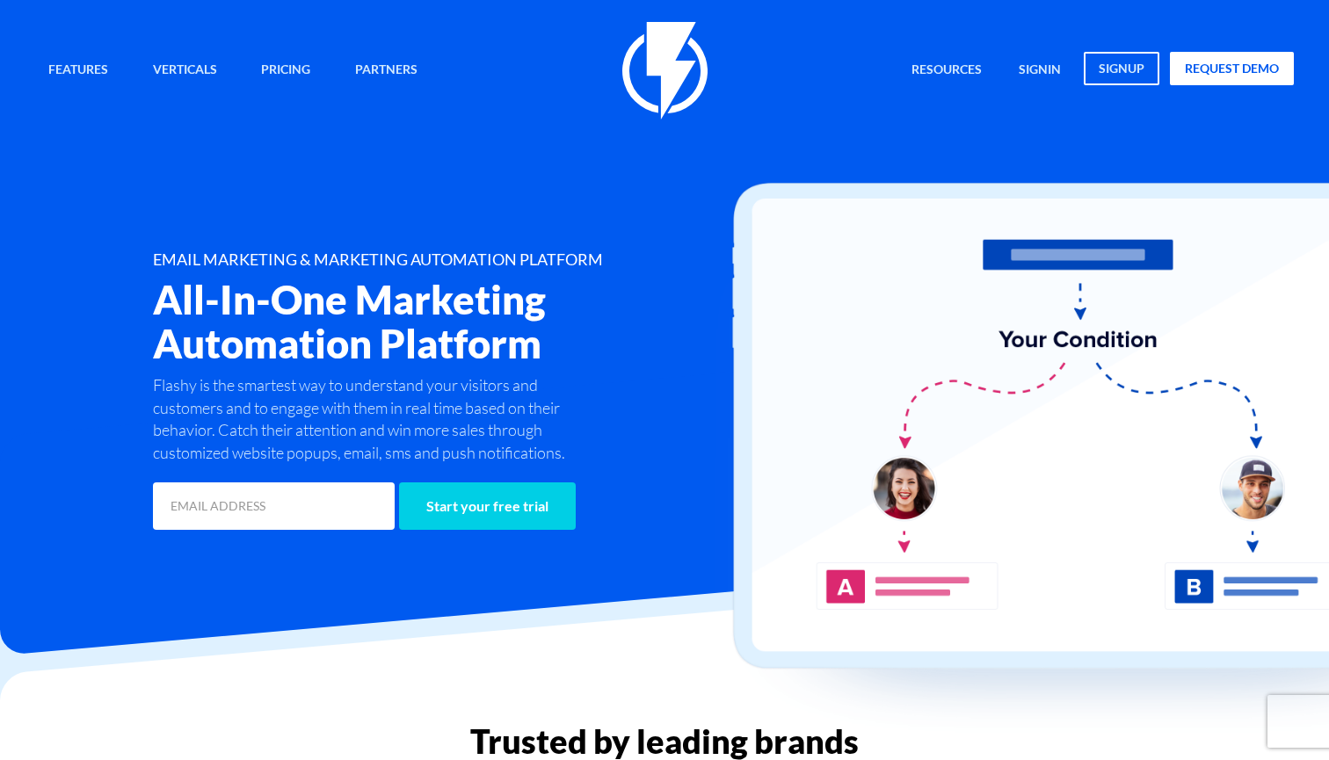
click at [142, 263] on div "EMAIL MARKETING & MARKETING AUTOMATION PLATFORM All-In-One Marketing Automation…" at bounding box center [454, 392] width 629 height 282
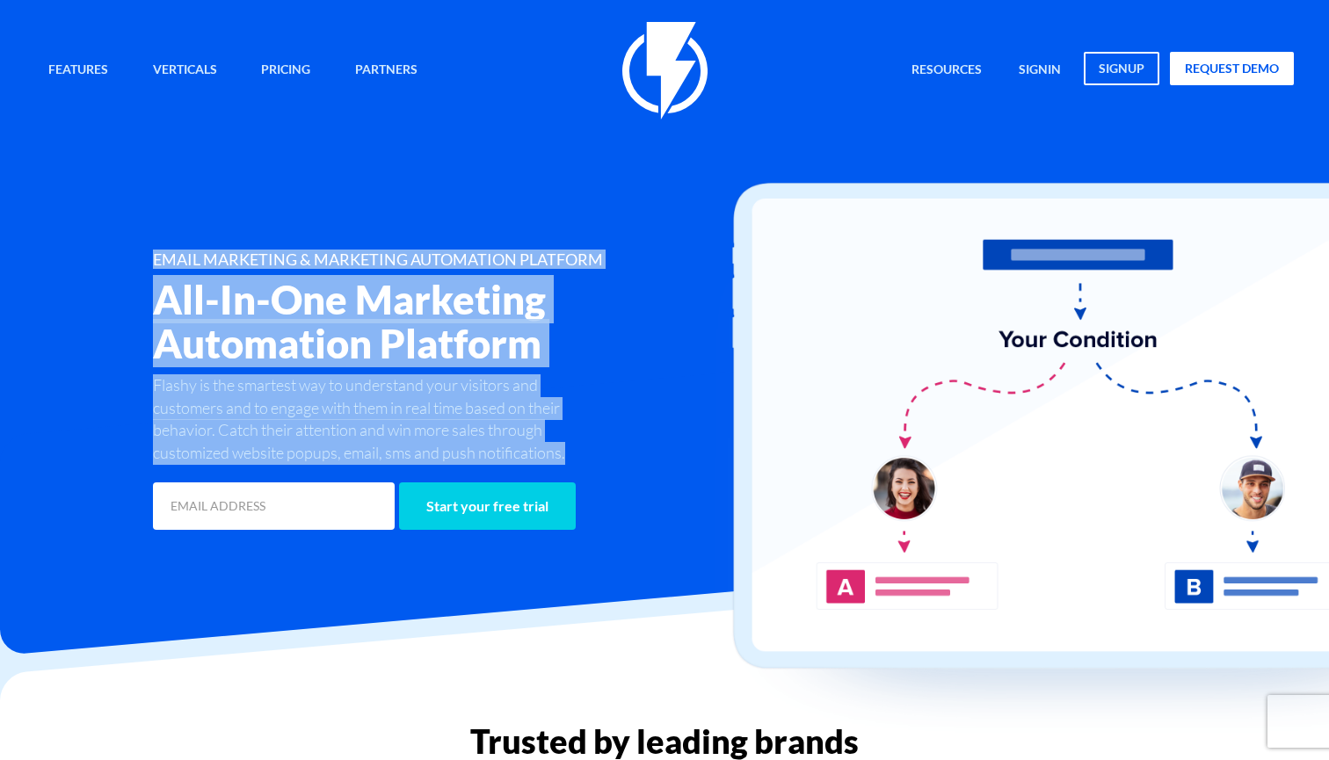
drag, startPoint x: 146, startPoint y: 251, endPoint x: 576, endPoint y: 446, distance: 471.6
click at [576, 446] on div "EMAIL MARKETING & MARKETING AUTOMATION PLATFORM All-In-One Marketing Automation…" at bounding box center [454, 392] width 629 height 282
click at [576, 446] on p "Flashy is the smartest way to understand your visitors and customers and to eng…" at bounding box center [376, 419] width 446 height 91
drag, startPoint x: 573, startPoint y: 445, endPoint x: 66, endPoint y: 221, distance: 554.4
click at [66, 220] on div "Features Marketing Automation Convert, Enagage And Retain Your Customers Email …" at bounding box center [664, 278] width 1285 height 512
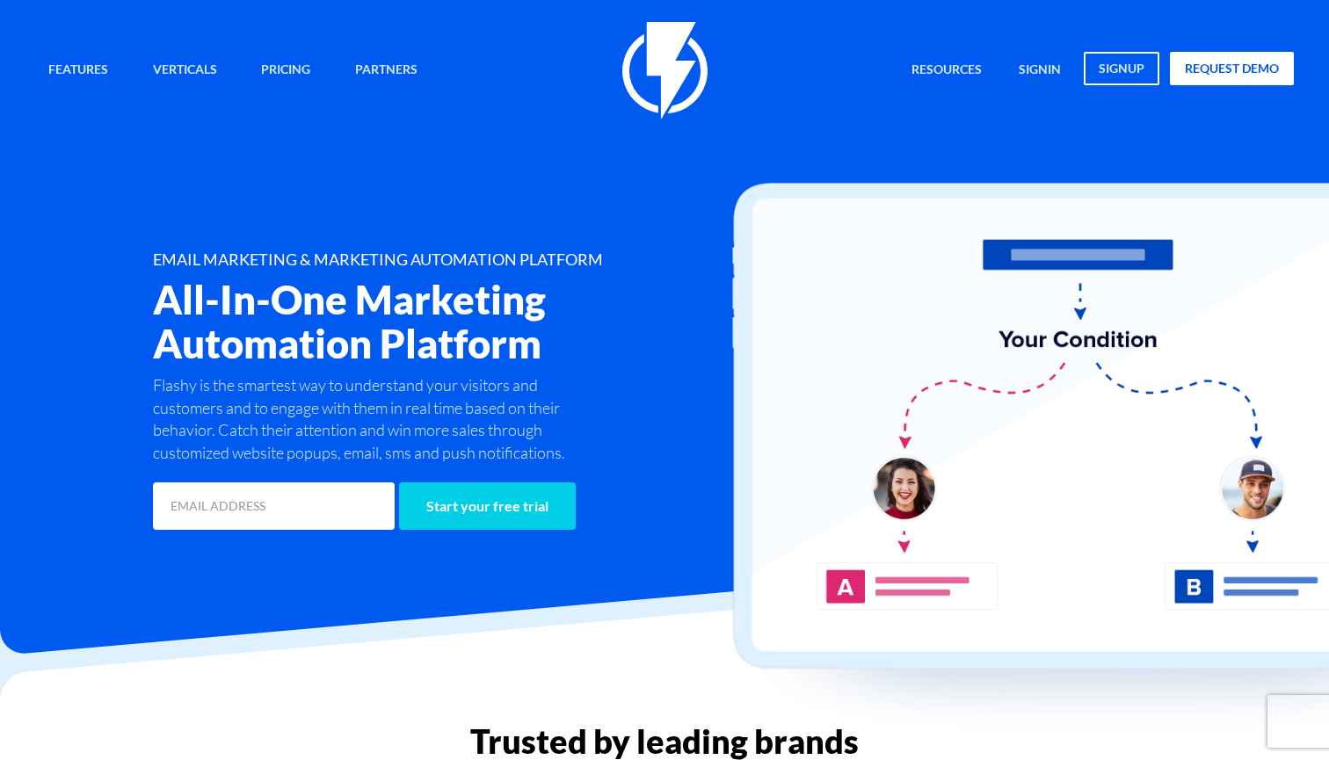
click at [133, 236] on div "Features Marketing Automation Convert, Enagage And Retain Your Customers Email …" at bounding box center [664, 278] width 1285 height 512
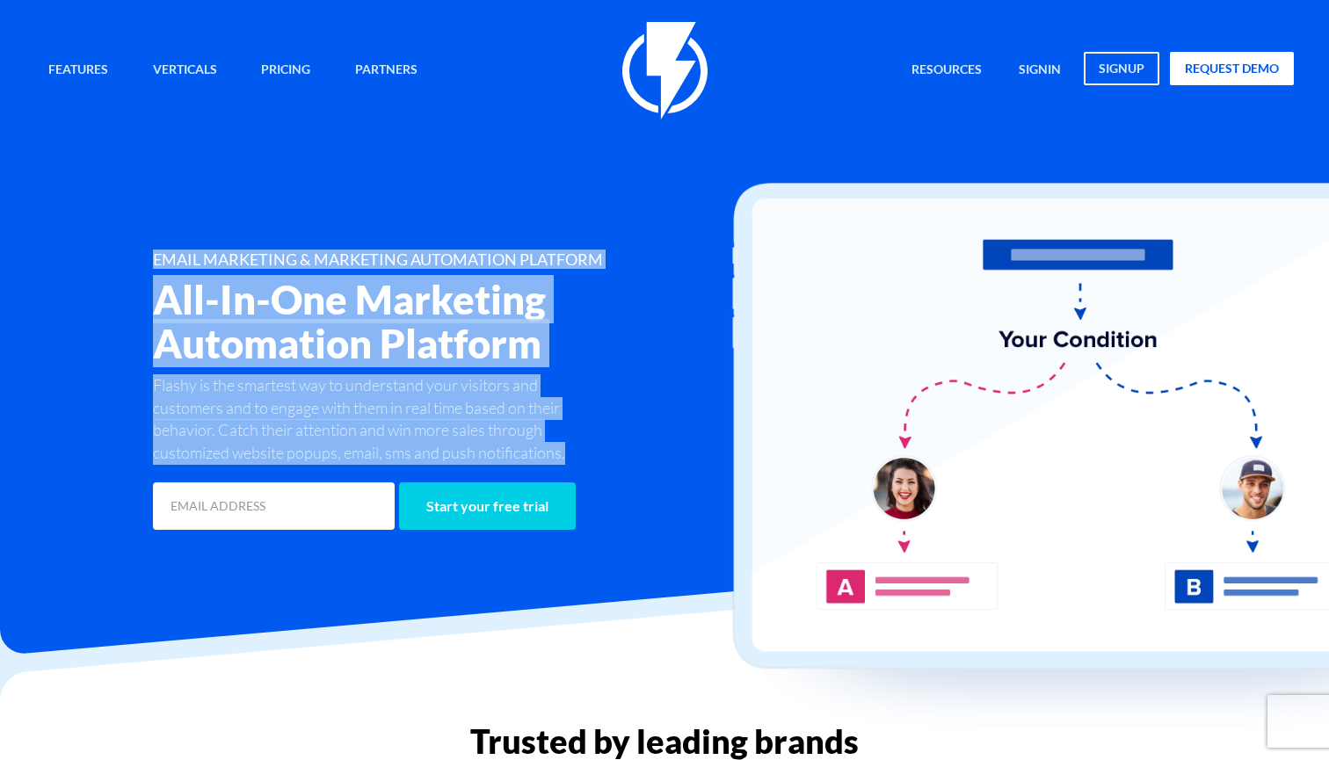
drag, startPoint x: 133, startPoint y: 236, endPoint x: 568, endPoint y: 447, distance: 483.4
click at [568, 447] on div "Features Marketing Automation Convert, Enagage And Retain Your Customers Email …" at bounding box center [664, 278] width 1285 height 512
click at [568, 448] on p "Flashy is the smartest way to understand your visitors and customers and to eng…" at bounding box center [376, 419] width 446 height 91
drag, startPoint x: 568, startPoint y: 448, endPoint x: 170, endPoint y: 239, distance: 449.7
click at [170, 238] on div "Features Marketing Automation Convert, Enagage And Retain Your Customers Email …" at bounding box center [664, 278] width 1285 height 512
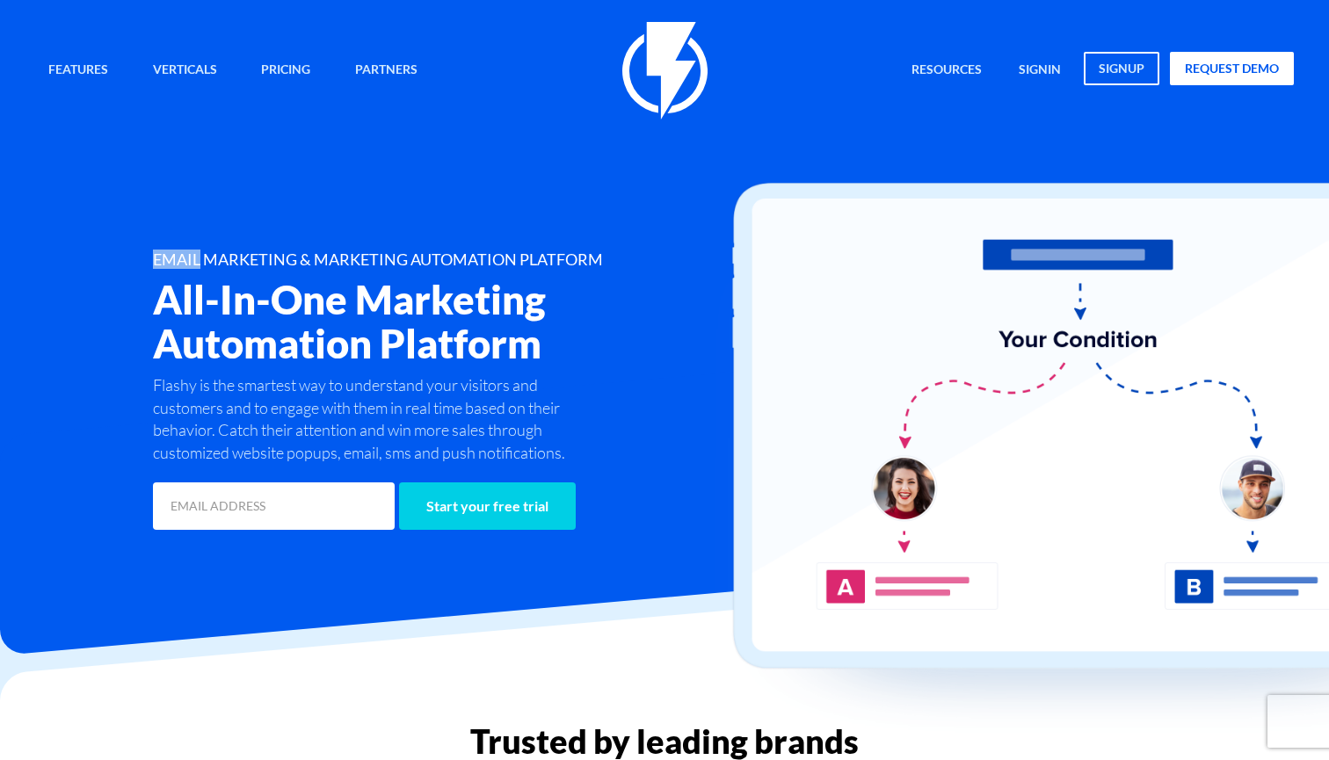
click at [156, 248] on div "Features Marketing Automation Convert, Enagage And Retain Your Customers Email …" at bounding box center [664, 278] width 1285 height 512
click at [155, 249] on div "Features Marketing Automation Convert, Enagage And Retain Your Customers Email …" at bounding box center [664, 278] width 1285 height 512
click at [150, 251] on div "Features Marketing Automation Convert, Enagage And Retain Your Customers Email …" at bounding box center [664, 278] width 1285 height 512
click at [152, 260] on div "EMAIL MARKETING & MARKETING AUTOMATION PLATFORM All-In-One Marketing Automation…" at bounding box center [454, 392] width 629 height 282
click at [170, 290] on h2 "All-In-One Marketing Automation Platform" at bounding box center [454, 322] width 603 height 88
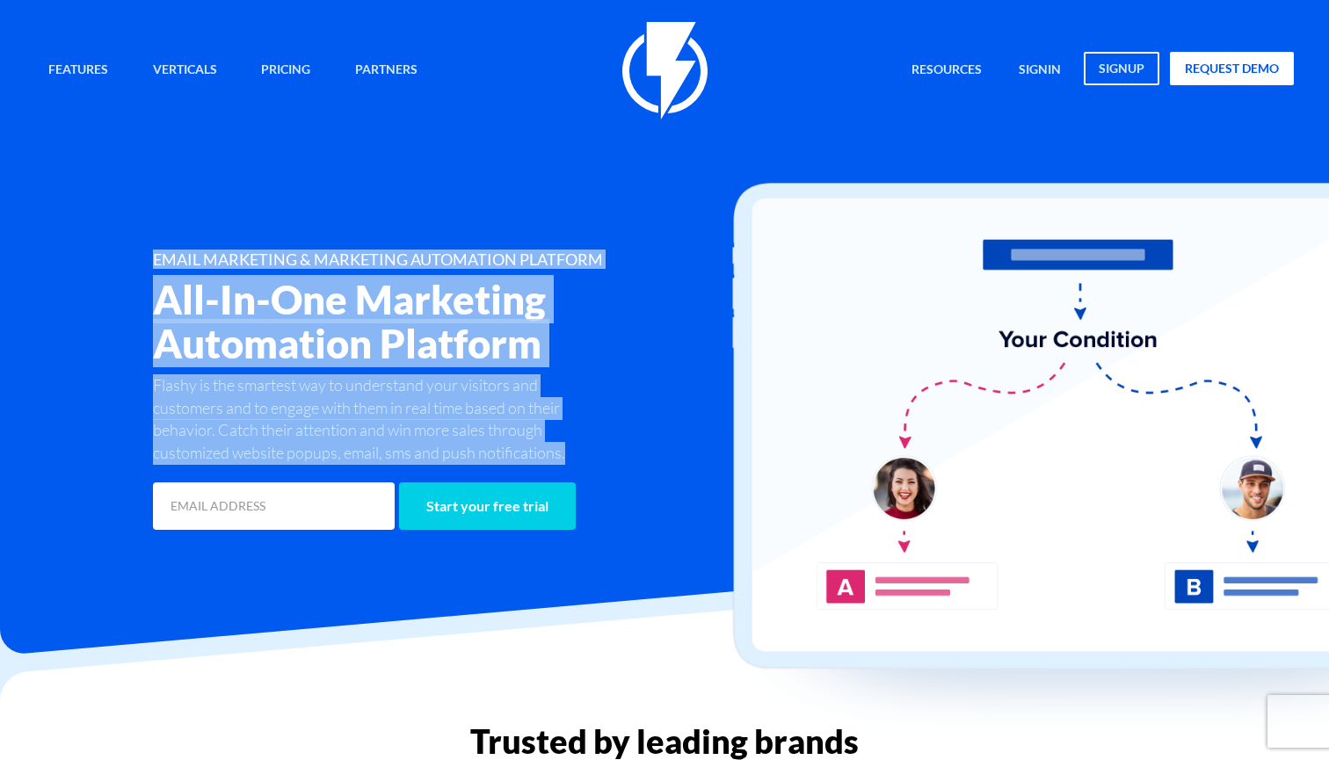
drag, startPoint x: 152, startPoint y: 264, endPoint x: 569, endPoint y: 443, distance: 454.3
click at [570, 443] on div "EMAIL MARKETING & MARKETING AUTOMATION PLATFORM All-In-One Marketing Automation…" at bounding box center [454, 392] width 629 height 282
click at [569, 443] on p "Flashy is the smartest way to understand your visitors and customers and to eng…" at bounding box center [376, 419] width 446 height 91
drag, startPoint x: 569, startPoint y: 443, endPoint x: 197, endPoint y: 259, distance: 415.4
click at [197, 259] on div "EMAIL MARKETING & MARKETING AUTOMATION PLATFORM All-In-One Marketing Automation…" at bounding box center [454, 392] width 629 height 282
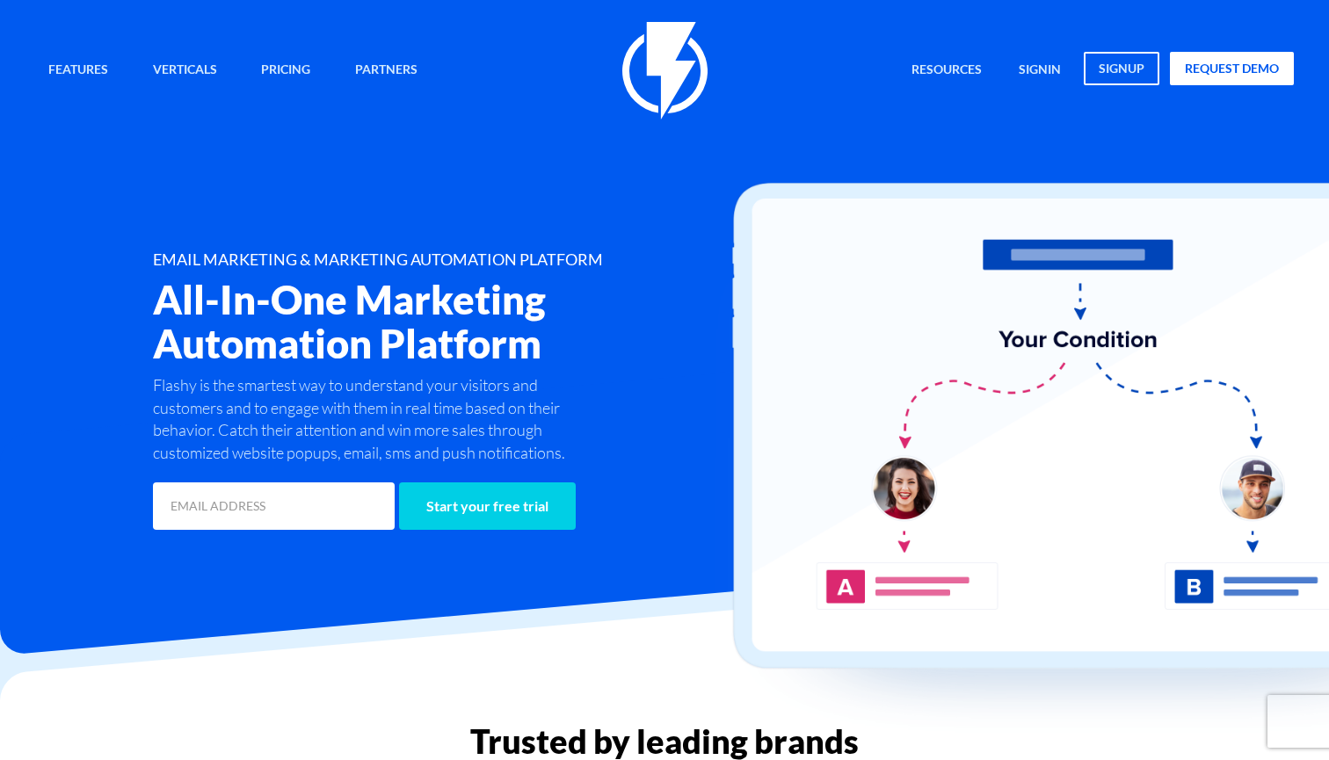
click at [142, 264] on div "EMAIL MARKETING & MARKETING AUTOMATION PLATFORM All-In-One Marketing Automation…" at bounding box center [454, 392] width 629 height 282
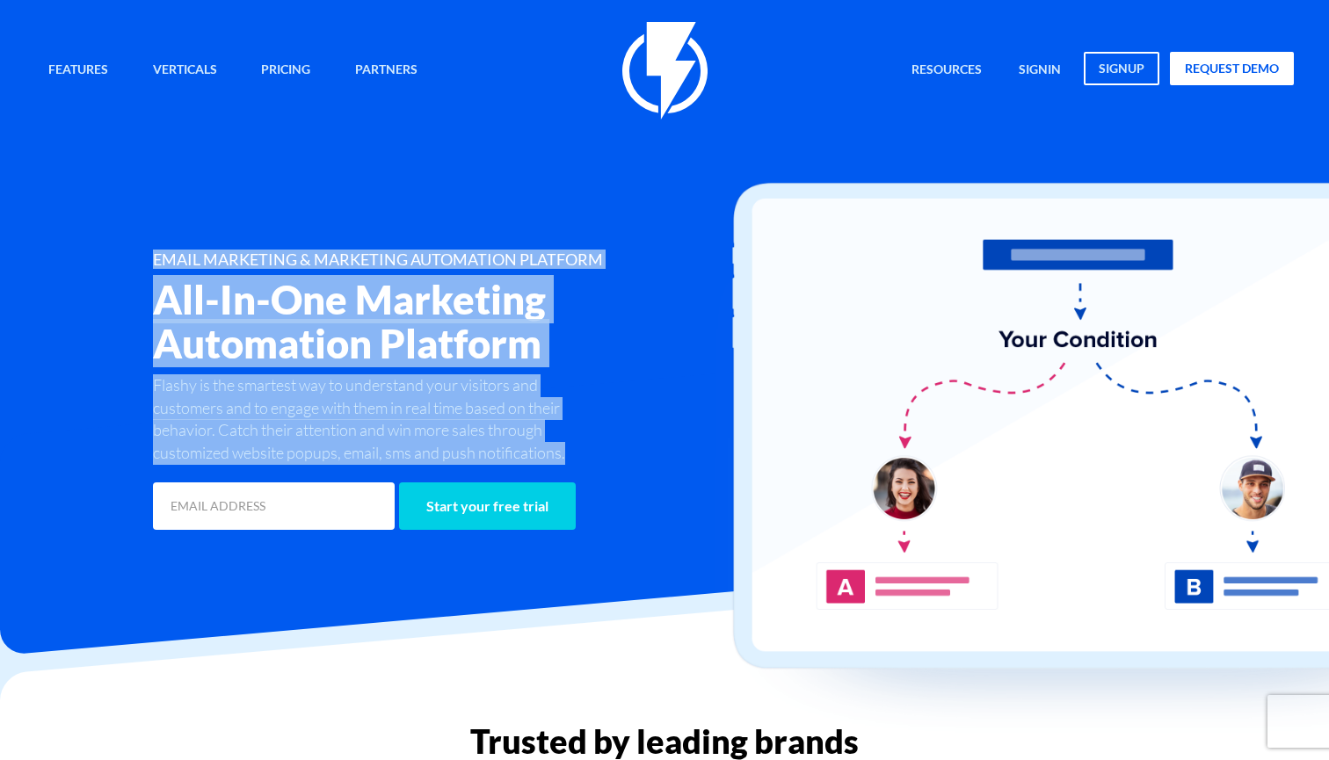
drag, startPoint x: 147, startPoint y: 258, endPoint x: 576, endPoint y: 453, distance: 471.6
click at [576, 453] on div "EMAIL MARKETING & MARKETING AUTOMATION PLATFORM All-In-One Marketing Automation…" at bounding box center [454, 392] width 629 height 282
click at [576, 453] on p "Flashy is the smartest way to understand your visitors and customers and to eng…" at bounding box center [376, 419] width 446 height 91
drag, startPoint x: 576, startPoint y: 453, endPoint x: 156, endPoint y: 225, distance: 477.8
click at [156, 225] on div "Features Marketing Automation Convert, Enagage And Retain Your Customers Email …" at bounding box center [664, 278] width 1285 height 512
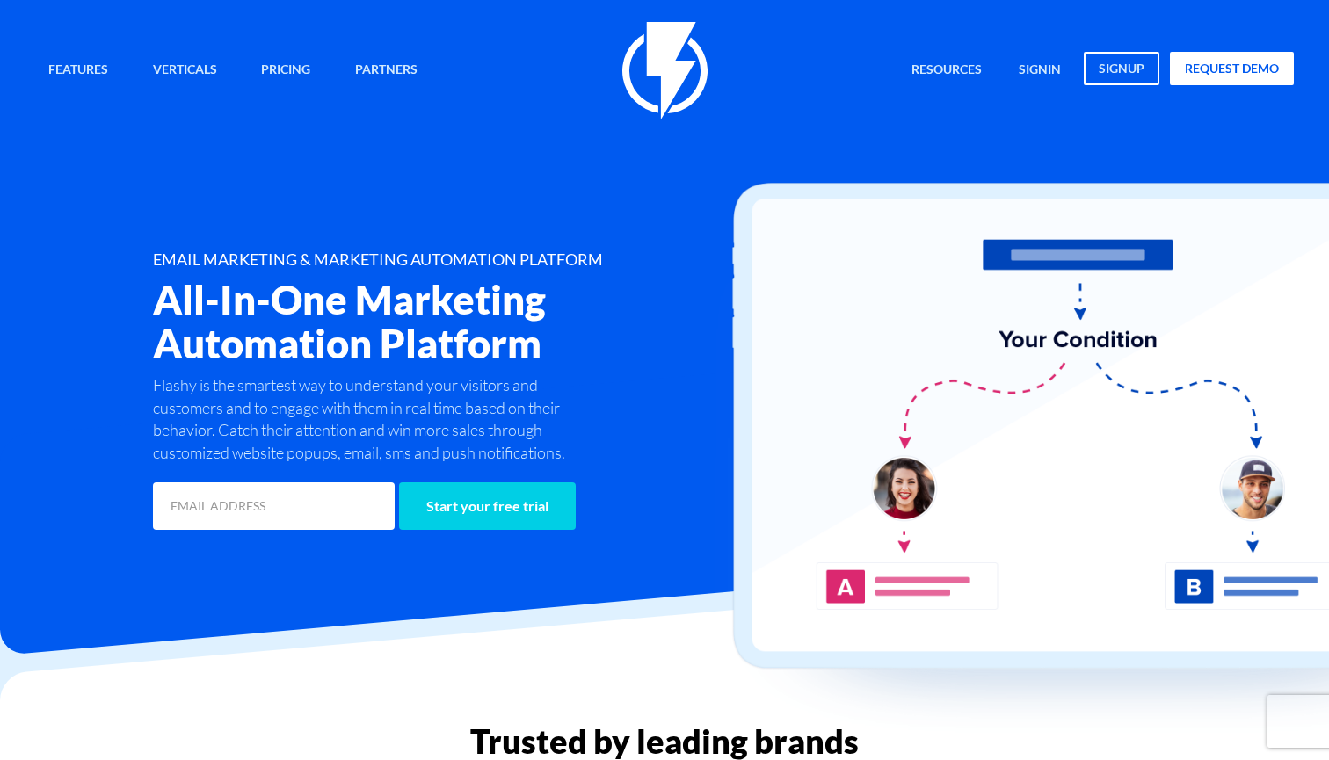
click at [152, 249] on div "Features Marketing Automation Convert, Enagage And Retain Your Customers Email …" at bounding box center [664, 278] width 1285 height 512
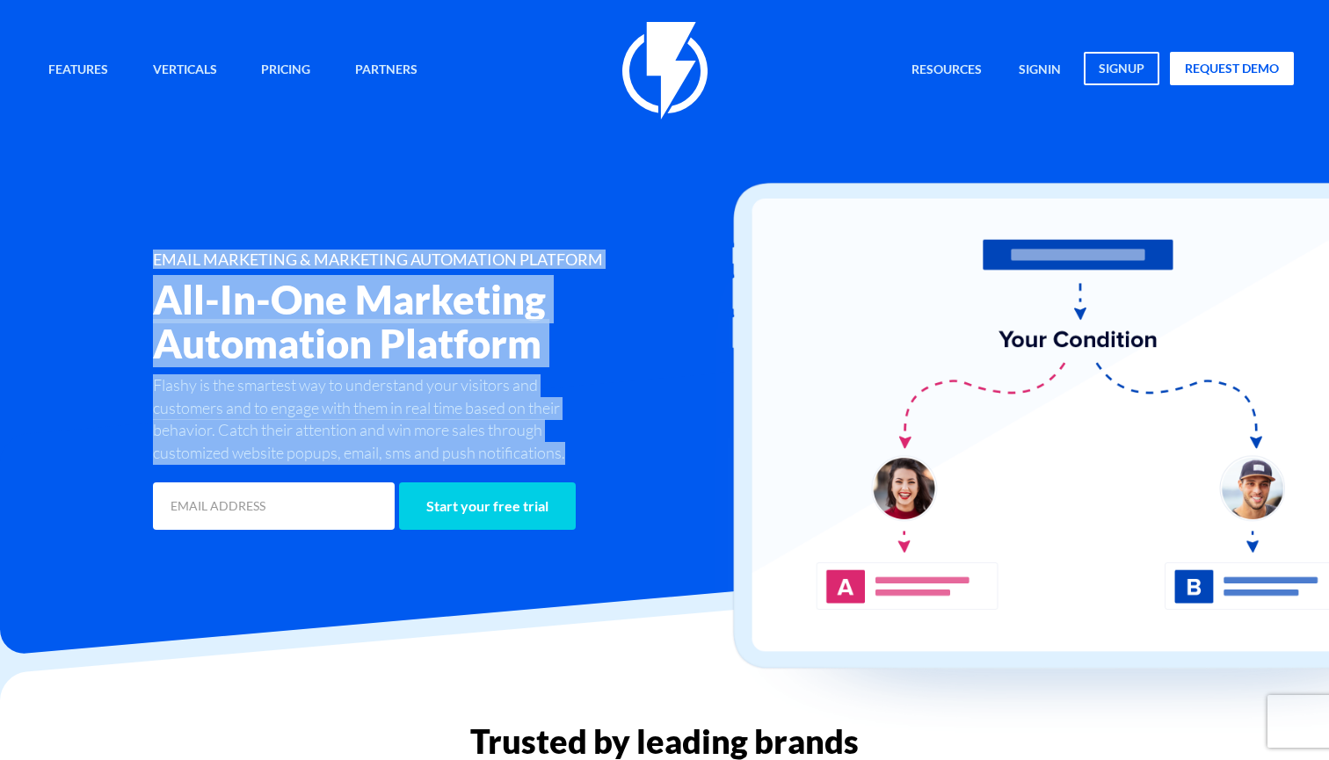
drag, startPoint x: 152, startPoint y: 249, endPoint x: 573, endPoint y: 446, distance: 464.7
click at [573, 446] on div "Features Marketing Automation Convert, Enagage And Retain Your Customers Email …" at bounding box center [664, 278] width 1285 height 512
click at [573, 446] on p "Flashy is the smartest way to understand your visitors and customers and to eng…" at bounding box center [376, 419] width 446 height 91
drag, startPoint x: 573, startPoint y: 447, endPoint x: 172, endPoint y: 210, distance: 465.7
click at [173, 210] on div "Features Marketing Automation Convert, Enagage And Retain Your Customers Email …" at bounding box center [664, 278] width 1285 height 512
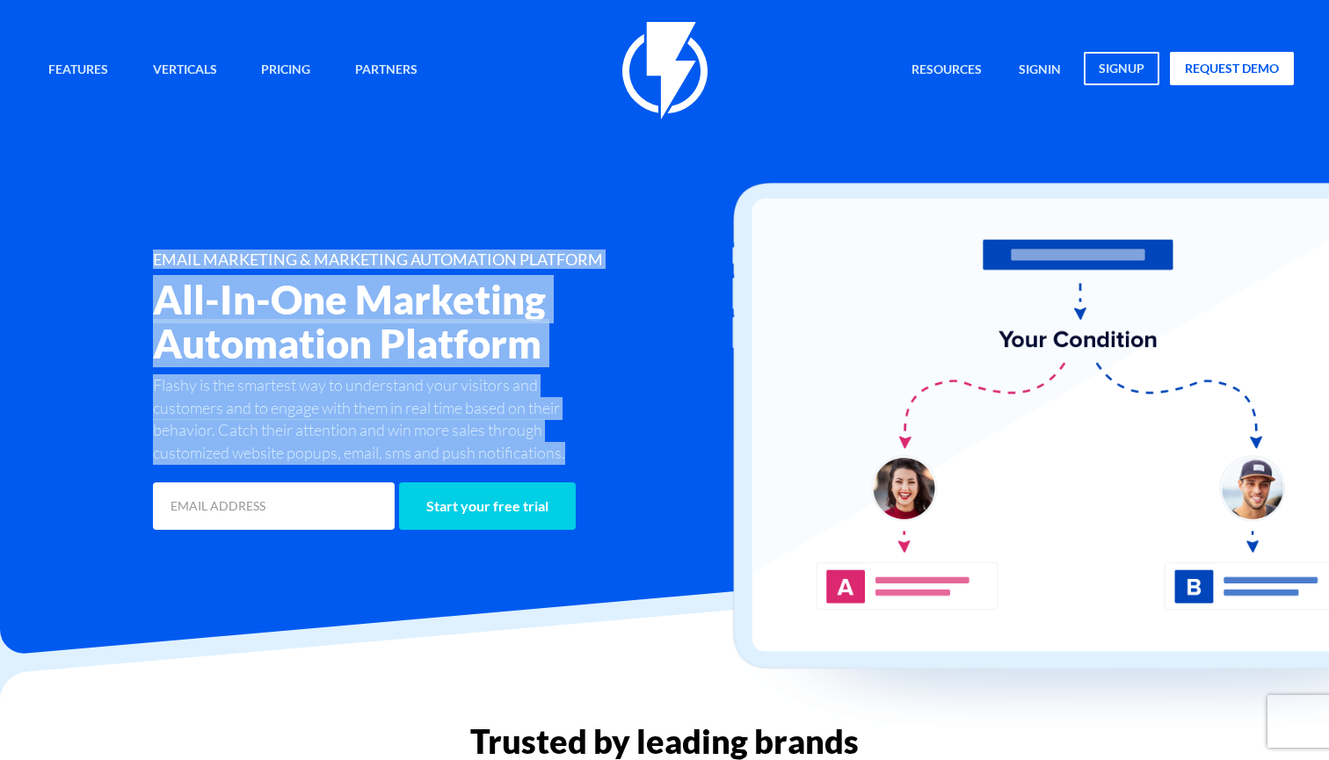
click at [172, 210] on div "Features Marketing Automation Convert, Enagage And Retain Your Customers Email …" at bounding box center [664, 278] width 1285 height 512
drag, startPoint x: 157, startPoint y: 245, endPoint x: 597, endPoint y: 460, distance: 488.9
click at [597, 460] on div "Features Marketing Automation Convert, Enagage And Retain Your Customers Email …" at bounding box center [664, 278] width 1285 height 512
click at [596, 432] on p "Flashy is the smartest way to understand your visitors and customers and to eng…" at bounding box center [376, 419] width 446 height 91
drag, startPoint x: 579, startPoint y: 449, endPoint x: 207, endPoint y: 207, distance: 444.6
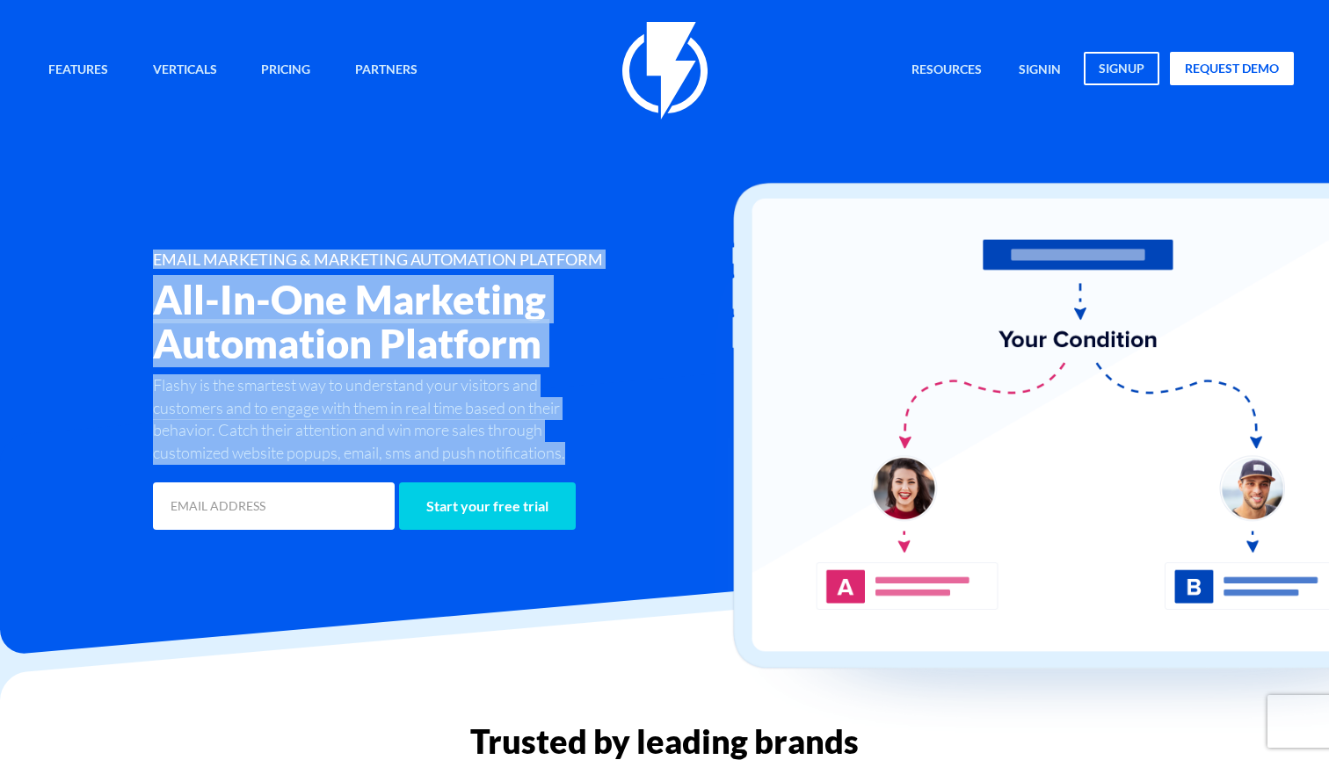
click at [207, 207] on div "Features Marketing Automation Convert, Enagage And Retain Your Customers Email …" at bounding box center [664, 278] width 1285 height 512
drag, startPoint x: 148, startPoint y: 243, endPoint x: 568, endPoint y: 451, distance: 468.5
click at [568, 451] on div "Features Marketing Automation Convert, Enagage And Retain Your Customers Email …" at bounding box center [664, 278] width 1285 height 512
click at [568, 451] on p "Flashy is the smartest way to understand your visitors and customers and to eng…" at bounding box center [376, 419] width 446 height 91
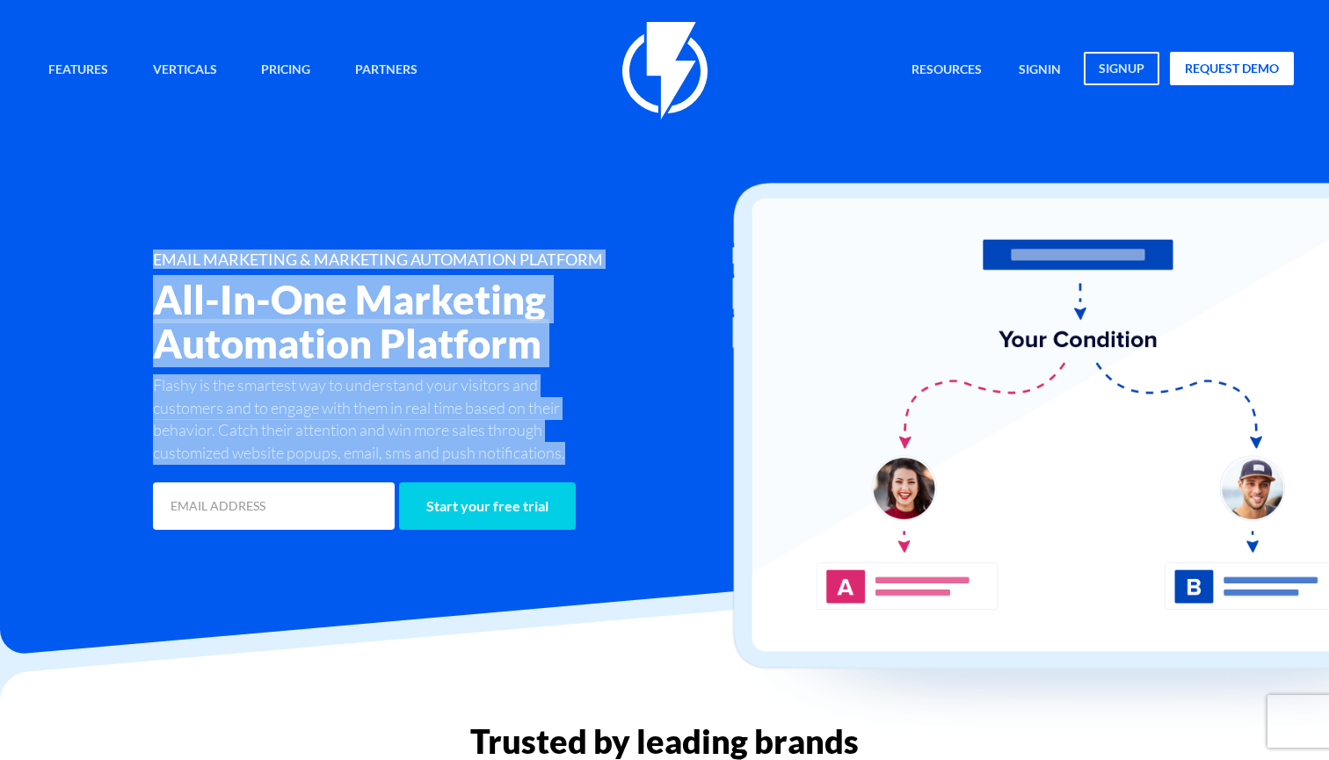
drag, startPoint x: 568, startPoint y: 451, endPoint x: 168, endPoint y: 240, distance: 452.1
click at [168, 239] on div "Features Marketing Automation Convert, Enagage And Retain Your Customers Email …" at bounding box center [664, 278] width 1285 height 512
click at [195, 199] on div "Features Marketing Automation Convert, Enagage And Retain Your Customers Email …" at bounding box center [664, 278] width 1285 height 512
drag, startPoint x: 151, startPoint y: 262, endPoint x: 559, endPoint y: 439, distance: 444.7
click at [560, 440] on div "EMAIL MARKETING & MARKETING AUTOMATION PLATFORM All-In-One Marketing Automation…" at bounding box center [454, 392] width 629 height 282
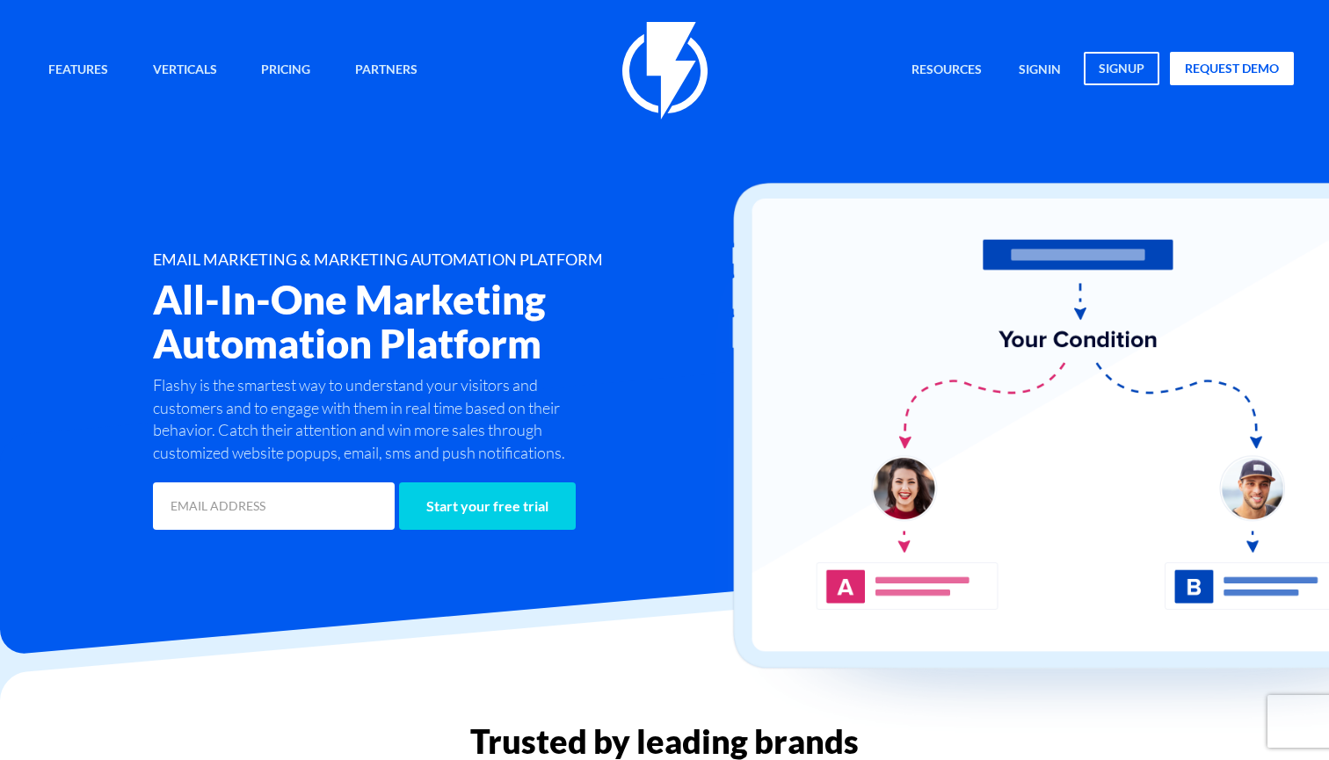
click at [507, 267] on h1 "EMAIL MARKETING & MARKETING AUTOMATION PLATFORM" at bounding box center [454, 260] width 603 height 18
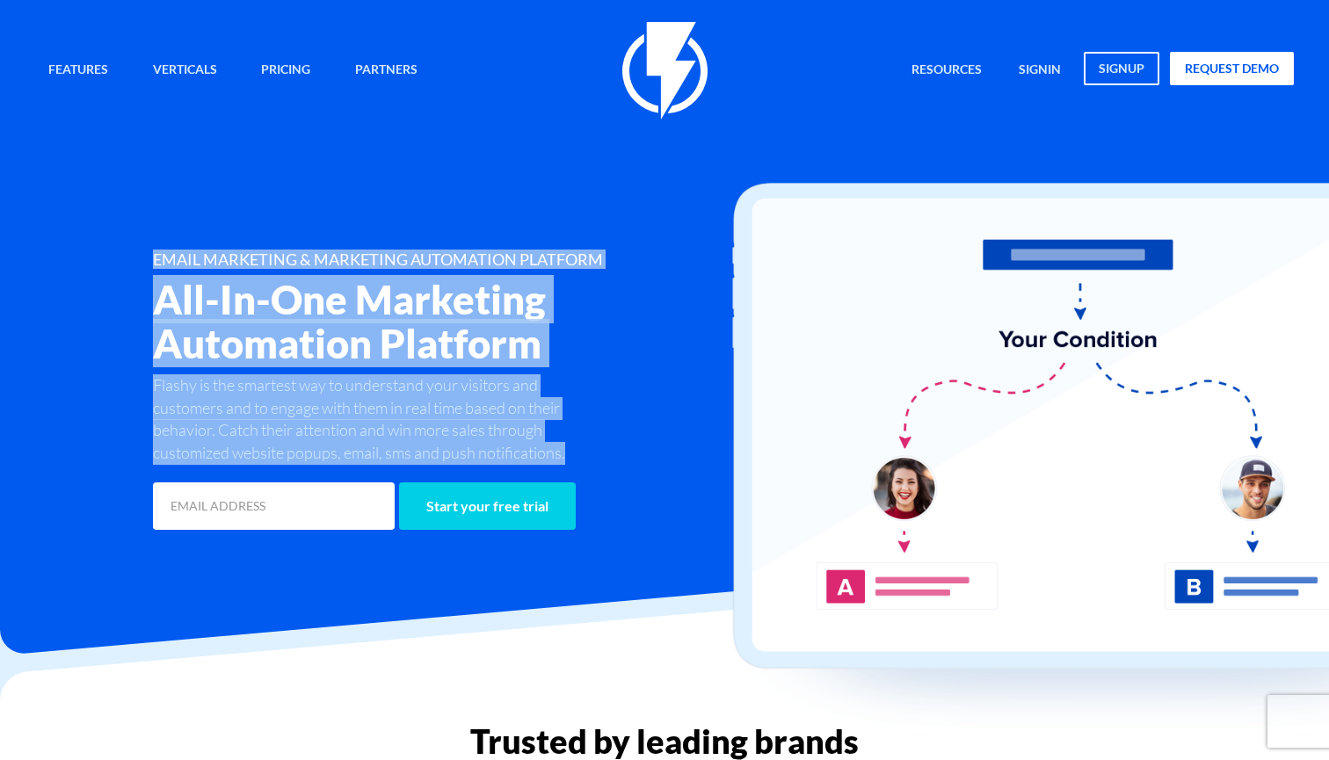
drag, startPoint x: 569, startPoint y: 449, endPoint x: 162, endPoint y: 248, distance: 454.7
click at [162, 247] on div "Features Marketing Automation Convert, Enagage And Retain Your Customers Email …" at bounding box center [664, 278] width 1285 height 512
click at [162, 248] on div "Features Marketing Automation Convert, Enagage And Retain Your Customers Email …" at bounding box center [664, 278] width 1285 height 512
